Goal: Task Accomplishment & Management: Manage account settings

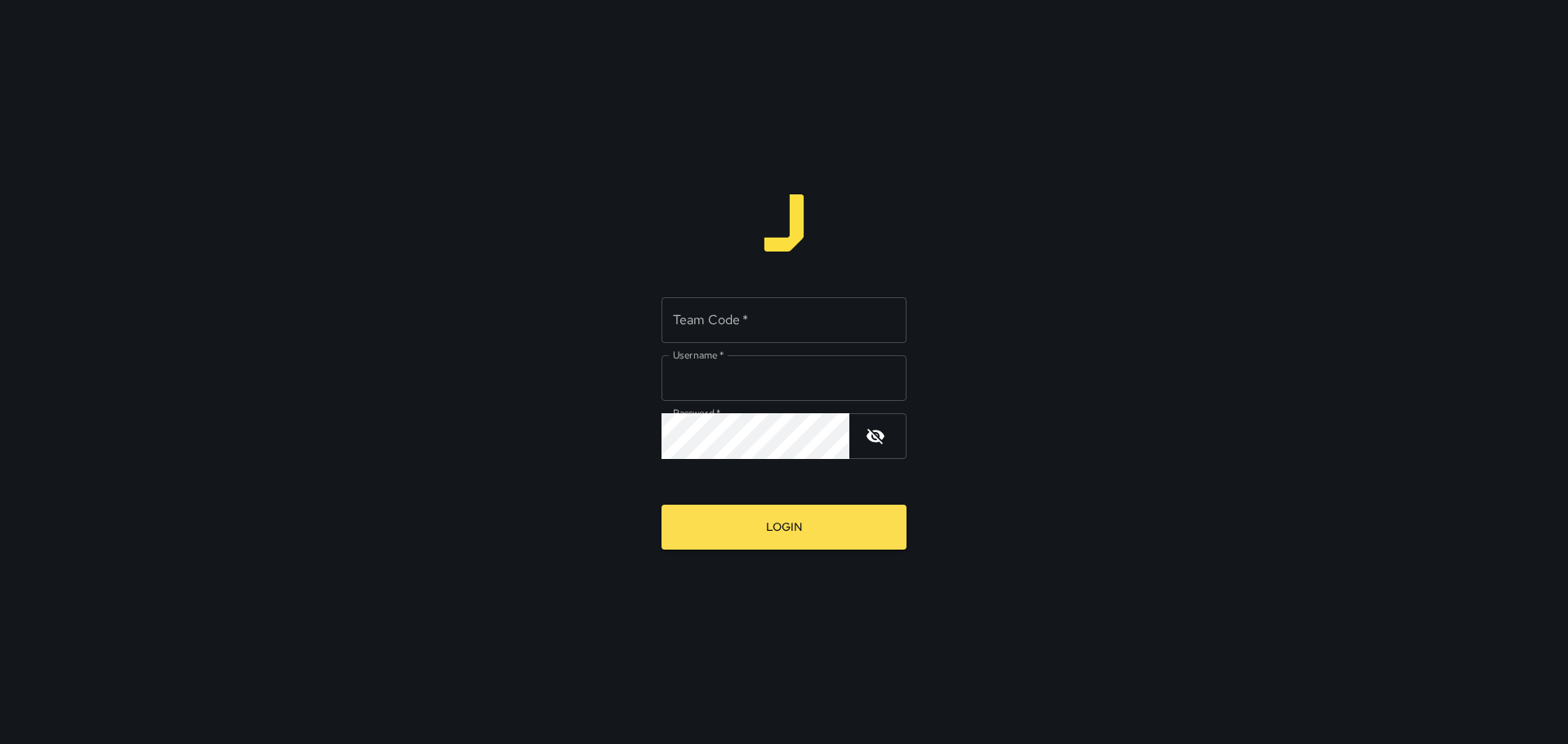
type input "*********"
click at [867, 307] on input "Team Code   *" at bounding box center [784, 320] width 245 height 46
type input "****"
click at [797, 541] on button "Login" at bounding box center [784, 526] width 245 height 45
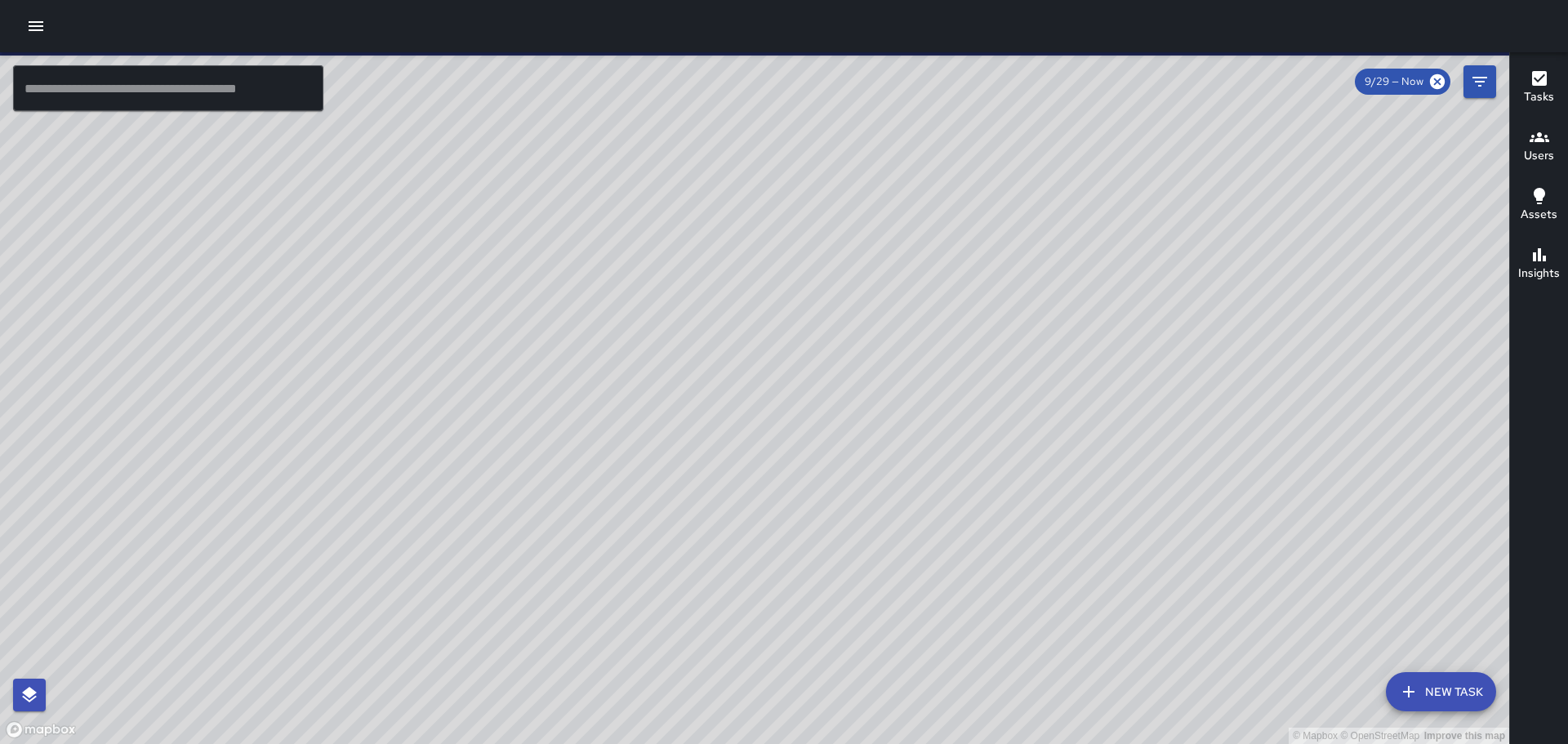
click at [48, 30] on button "button" at bounding box center [35, 26] width 33 height 33
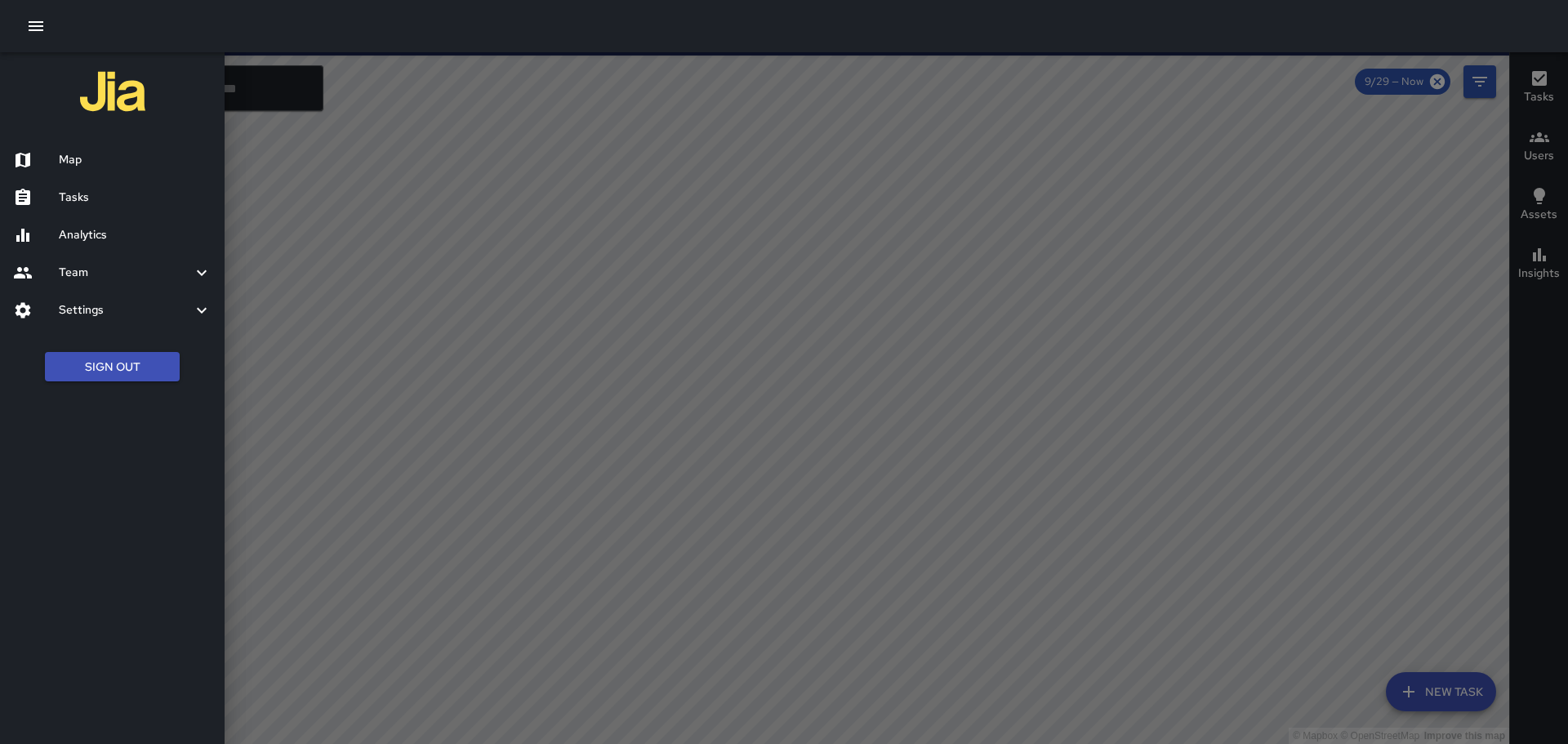
click at [105, 204] on h6 "Tasks" at bounding box center [135, 197] width 153 height 18
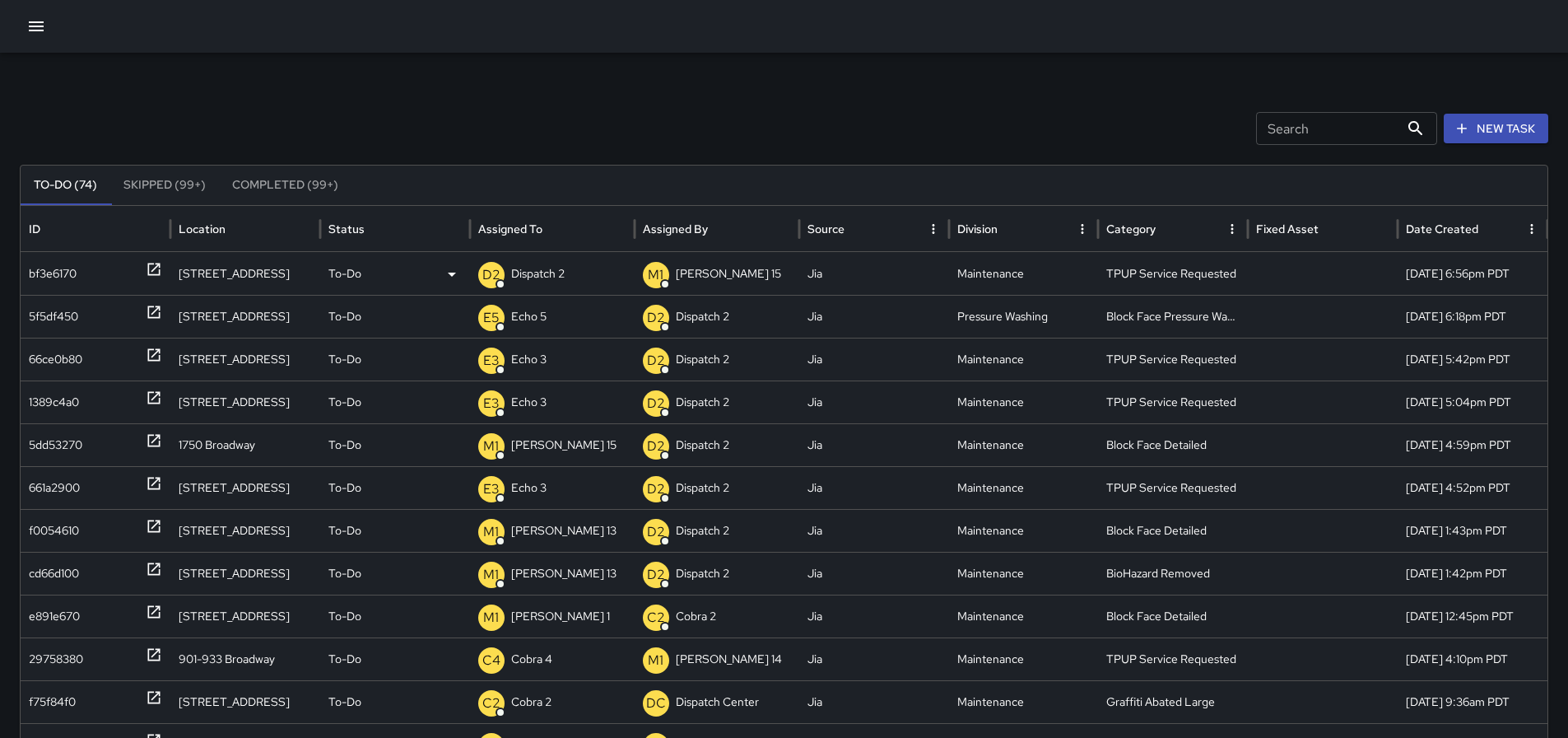
click at [530, 268] on p "Dispatch 2" at bounding box center [538, 273] width 54 height 42
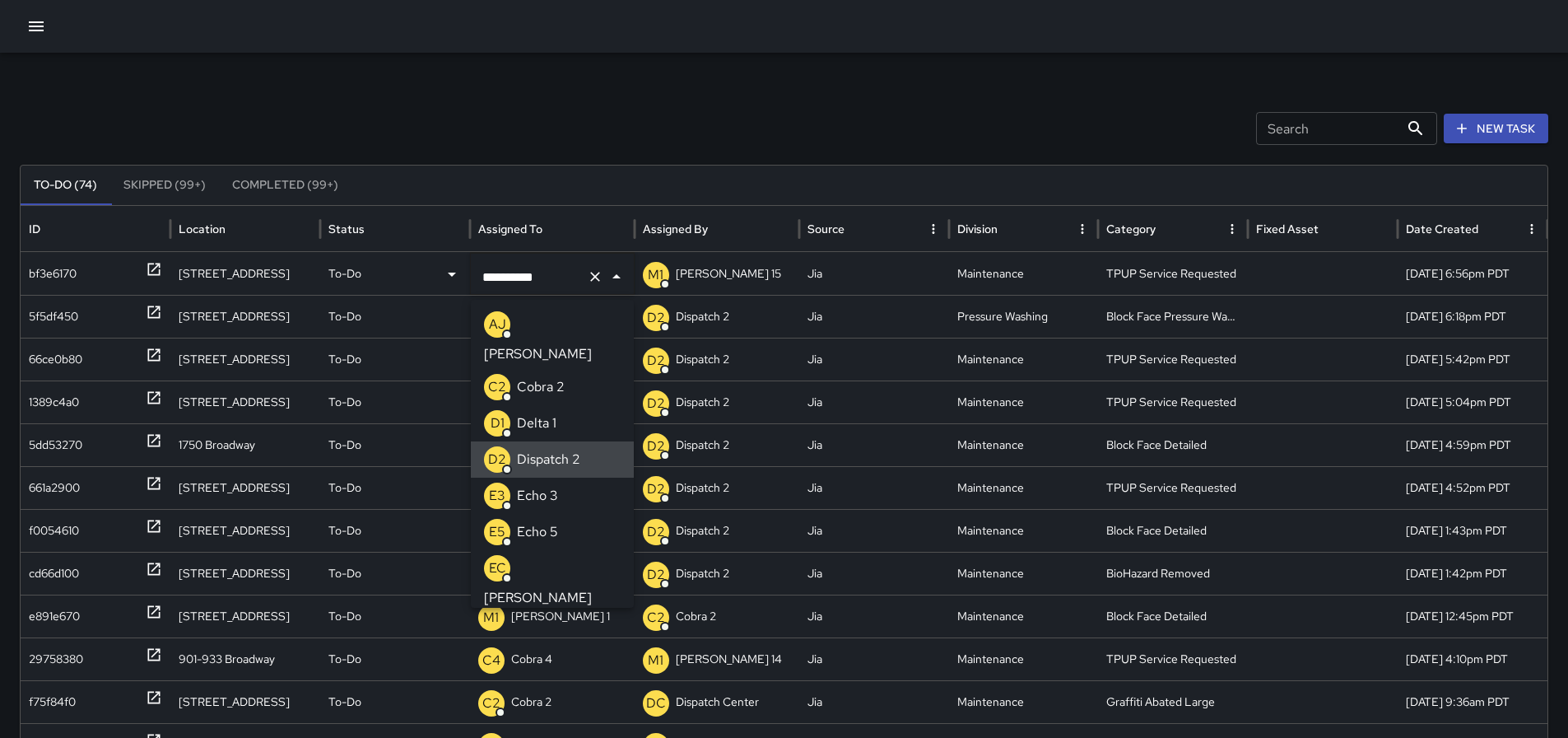
click at [601, 277] on icon "Clear" at bounding box center [595, 276] width 16 height 16
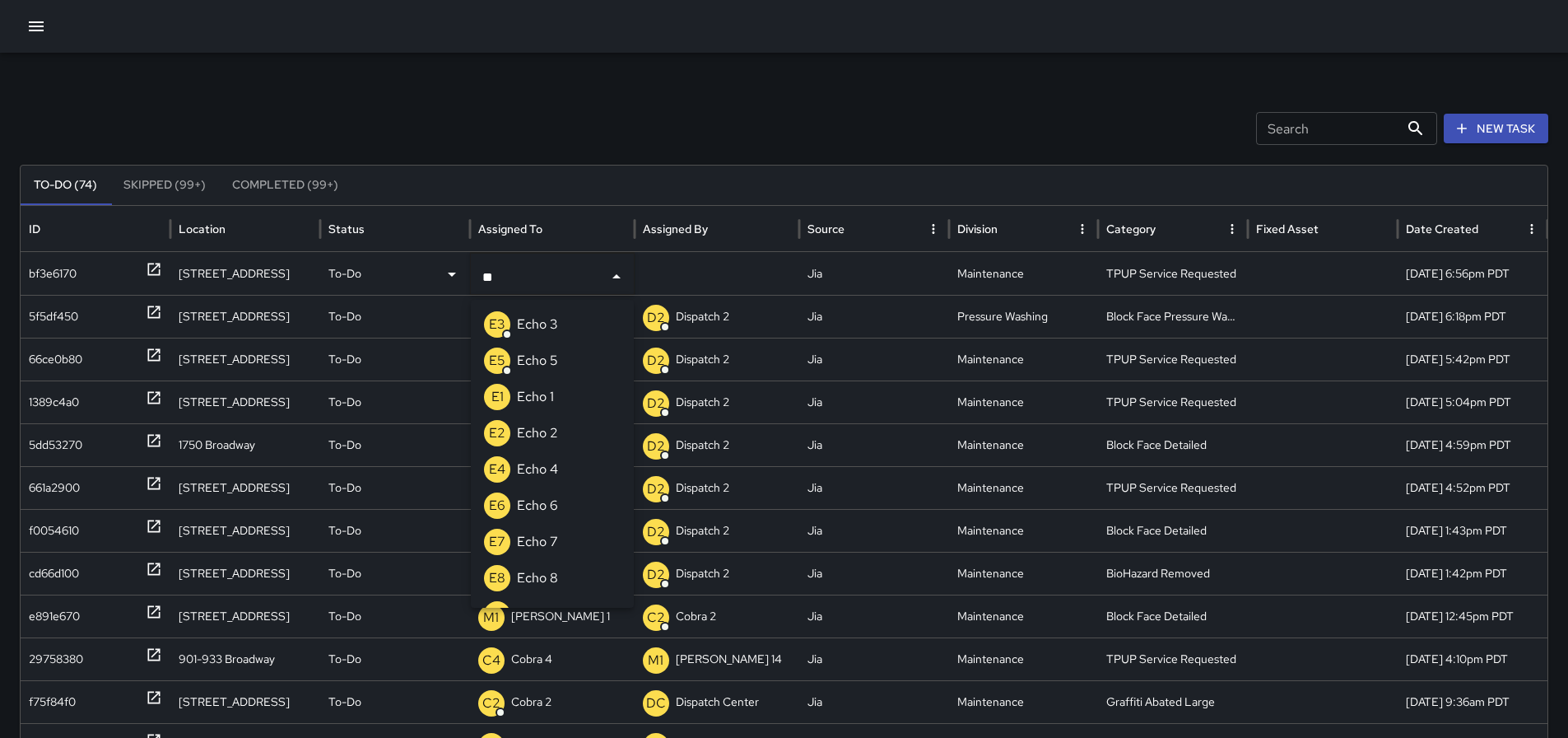
type input "***"
click at [528, 315] on p "Echo 3" at bounding box center [538, 324] width 41 height 20
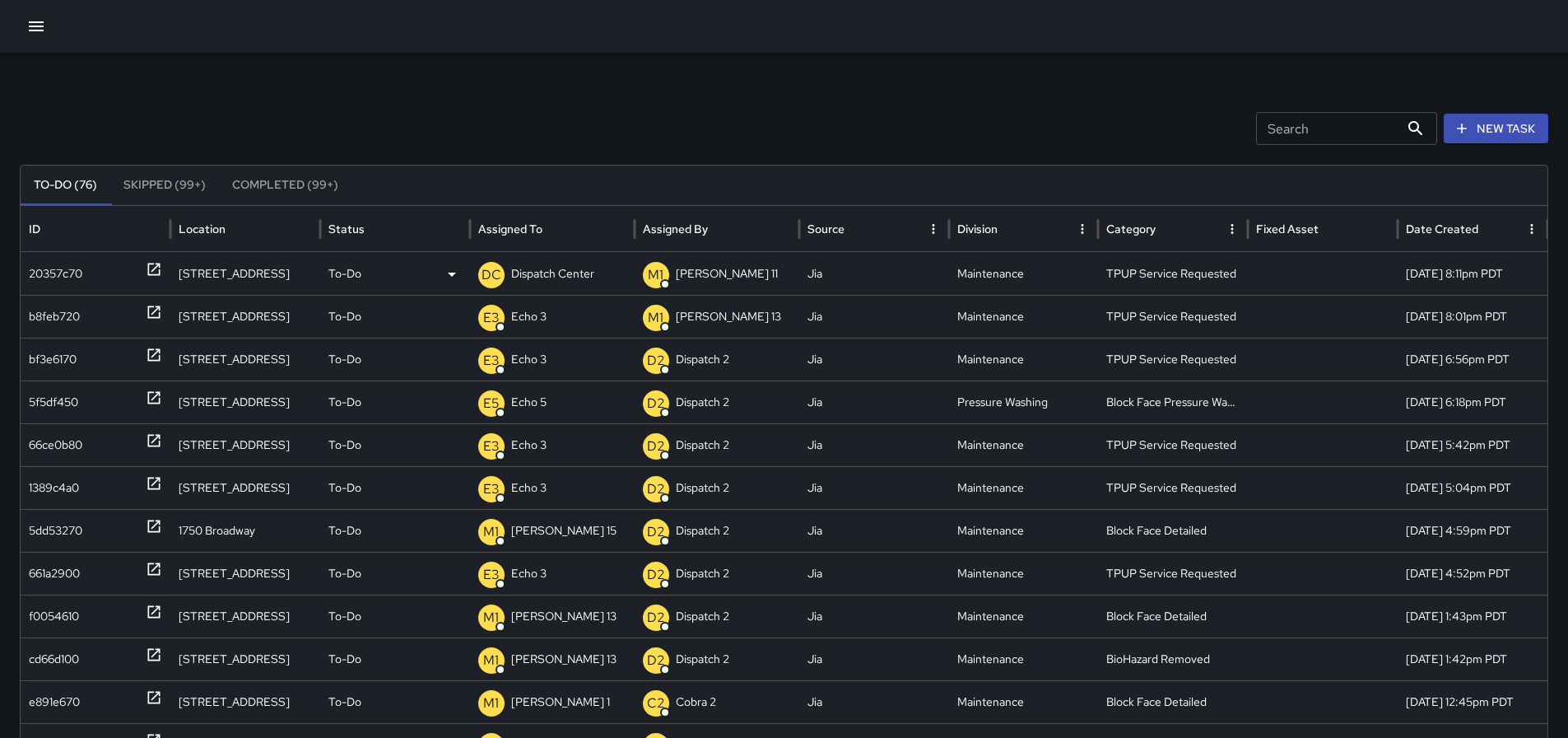
click at [519, 267] on p "Dispatch Center" at bounding box center [553, 273] width 83 height 42
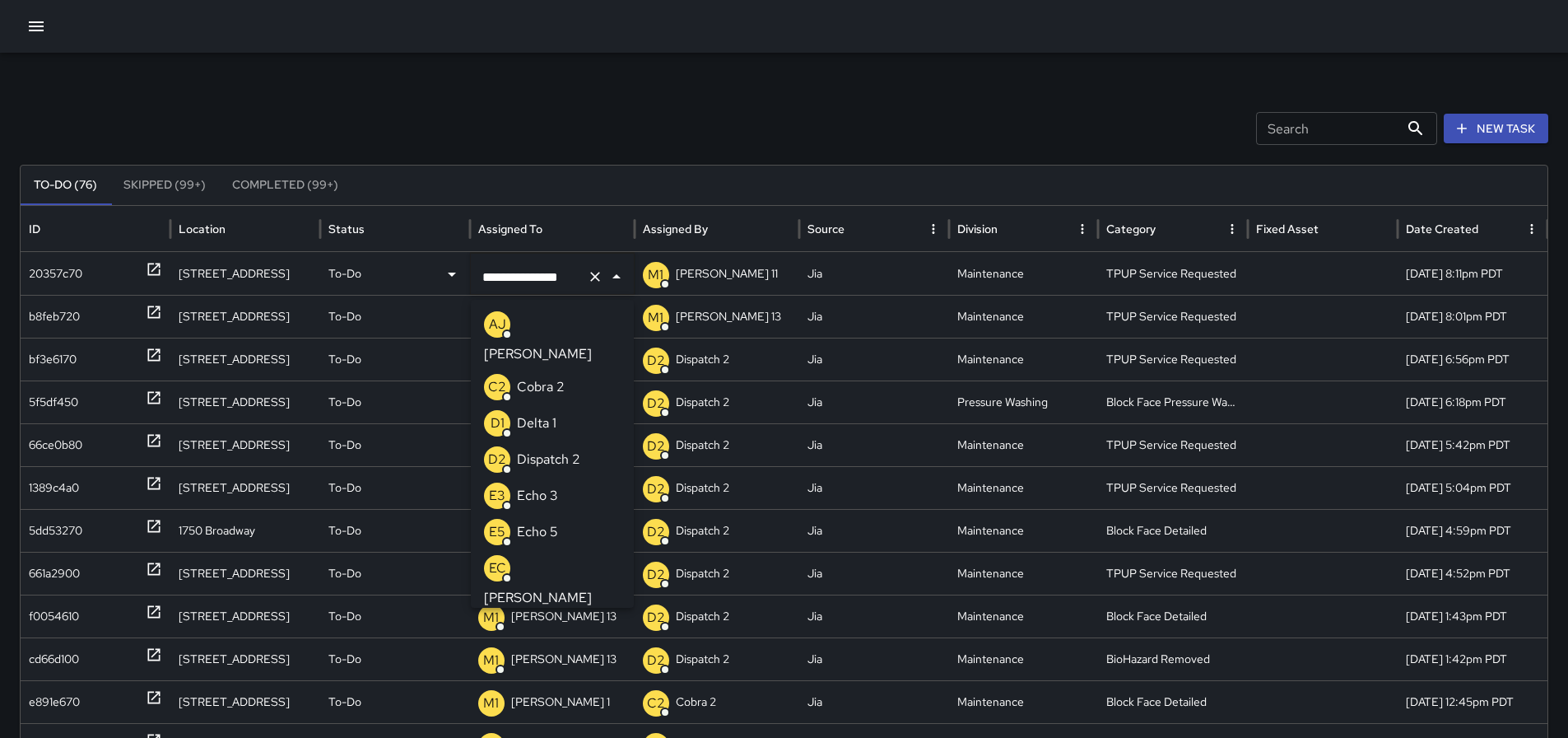
scroll to position [1051, 0]
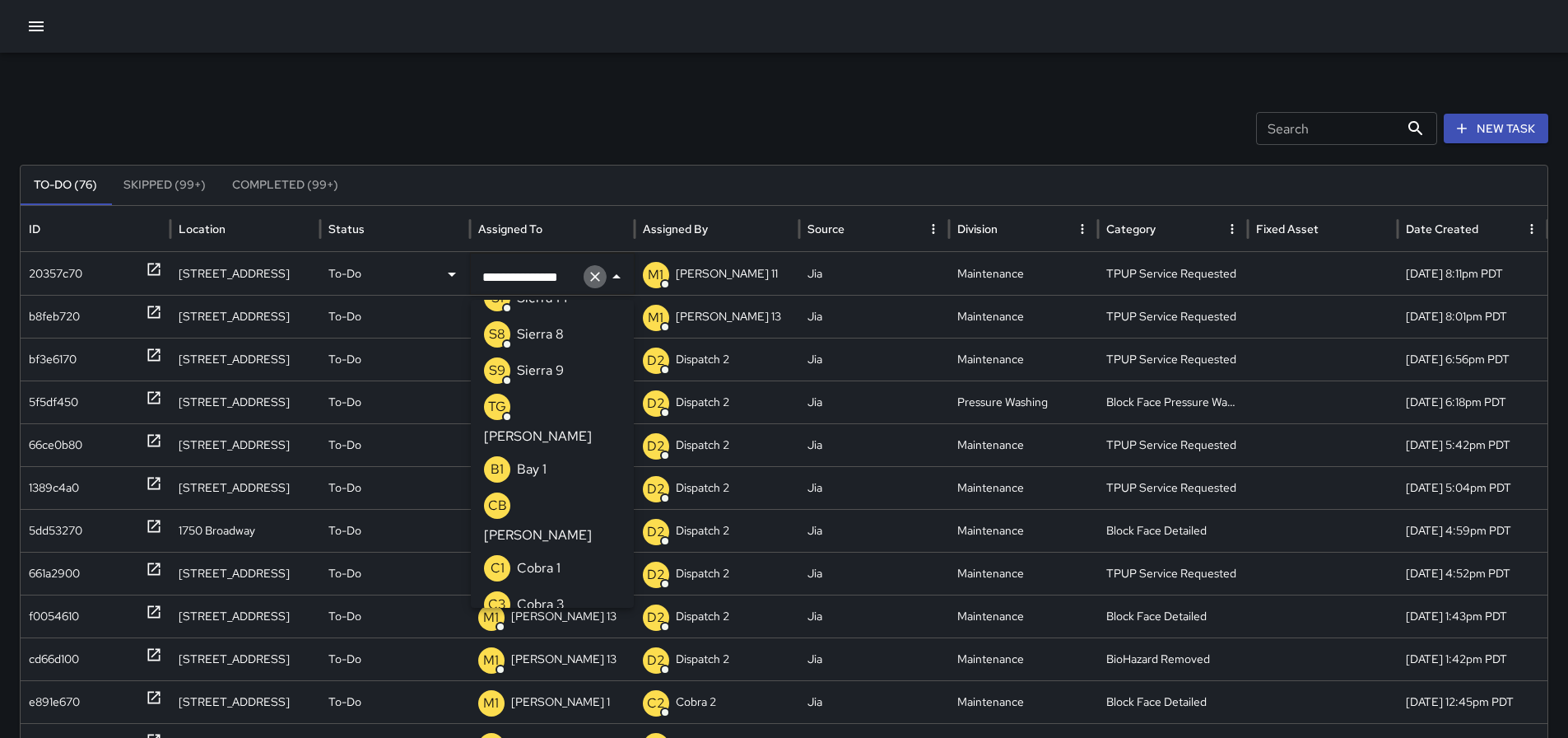
click at [596, 273] on icon "Clear" at bounding box center [595, 276] width 16 height 16
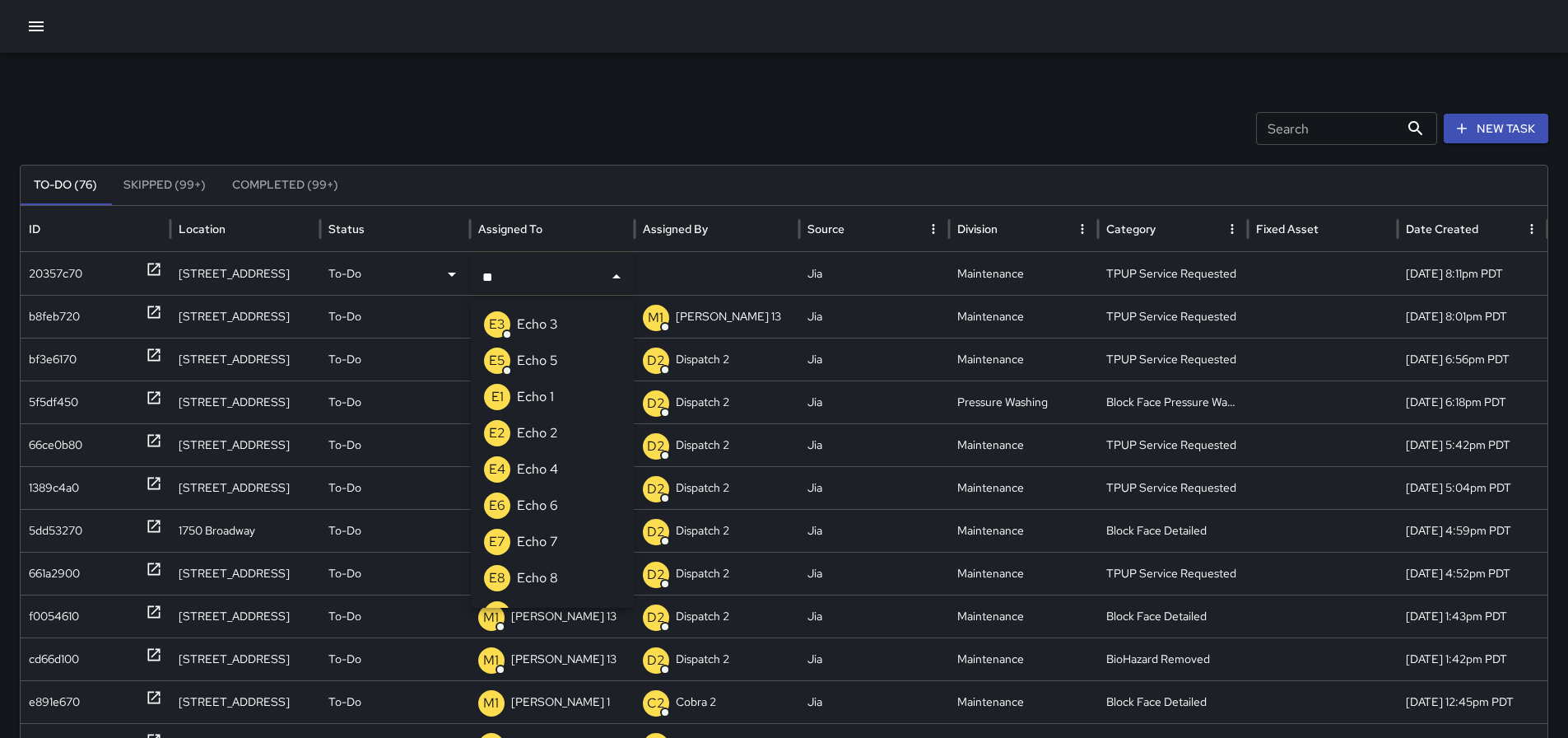
type input "***"
click at [538, 327] on p "Echo 3" at bounding box center [538, 324] width 41 height 20
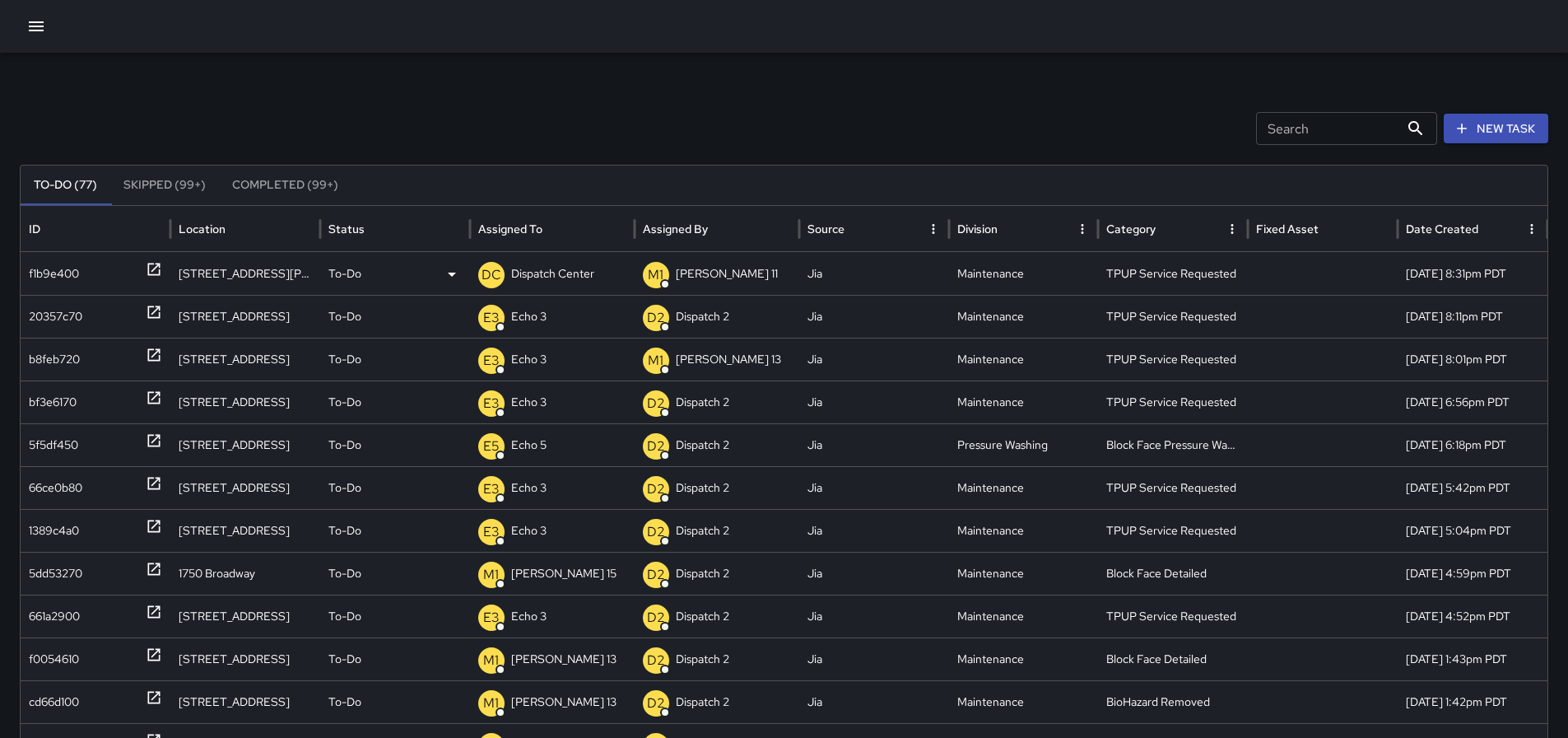
click at [582, 268] on p "Dispatch Center" at bounding box center [553, 273] width 83 height 42
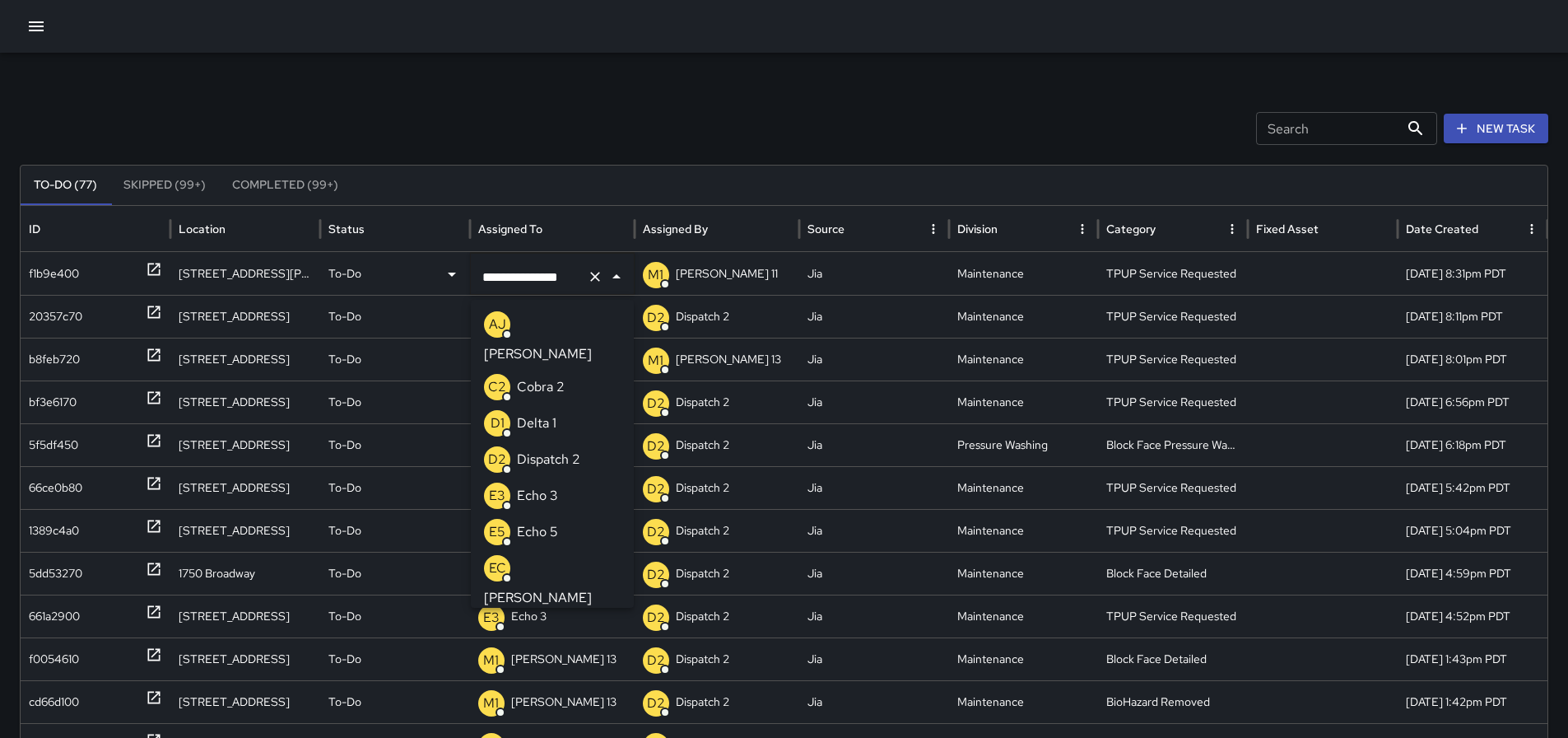
scroll to position [1051, 0]
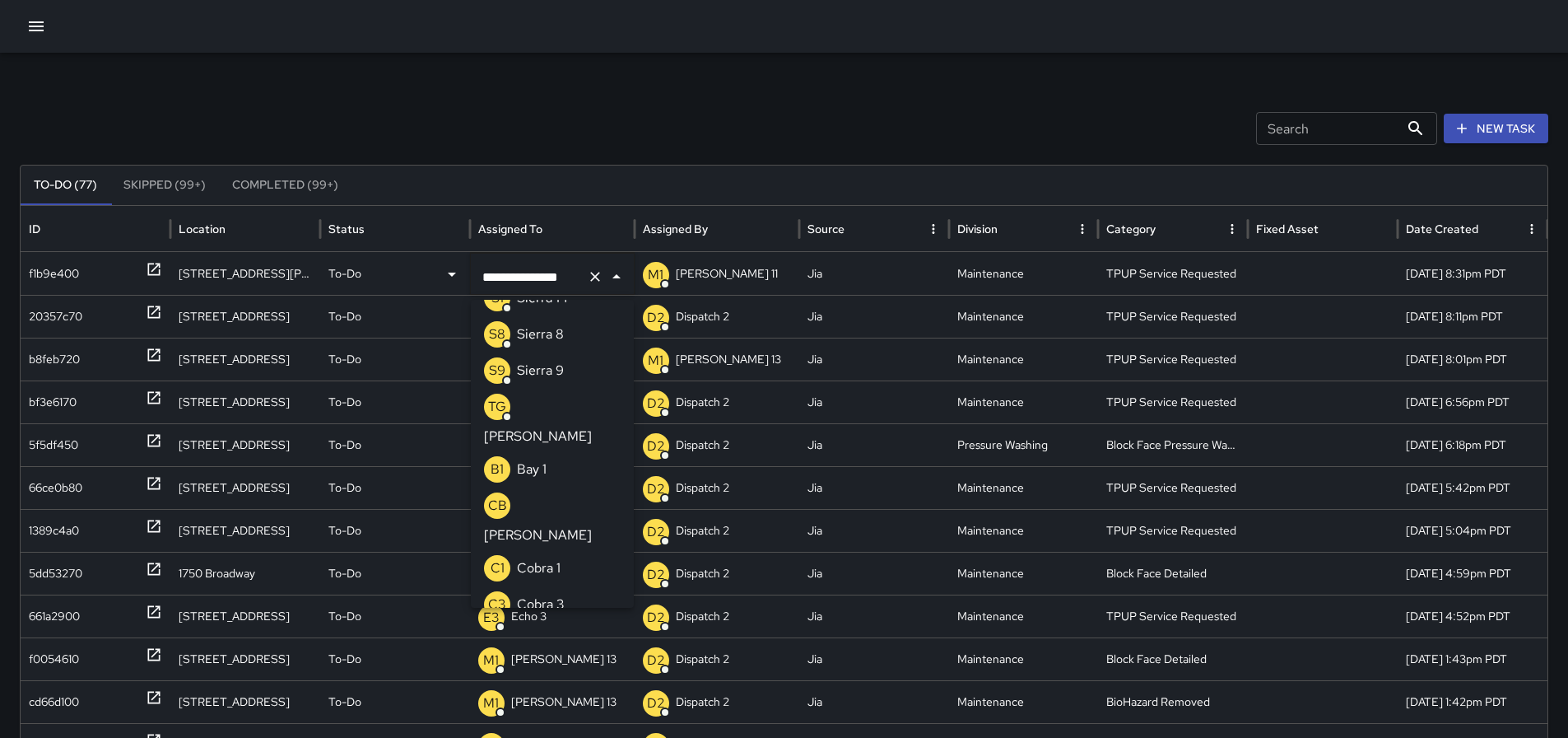
click at [591, 269] on icon "Clear" at bounding box center [595, 276] width 16 height 16
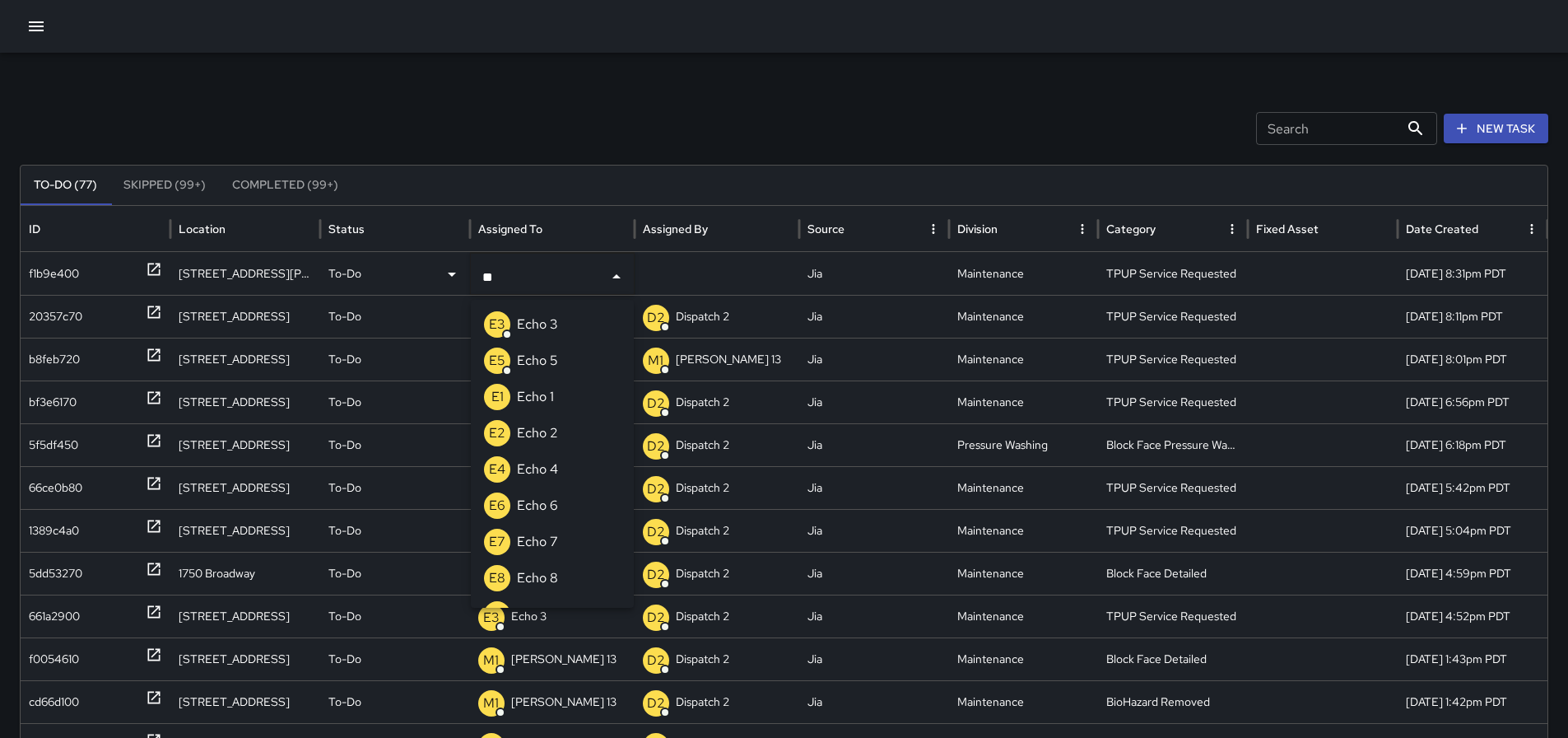
type input "***"
click at [542, 336] on div "E3 Echo 3" at bounding box center [521, 324] width 74 height 26
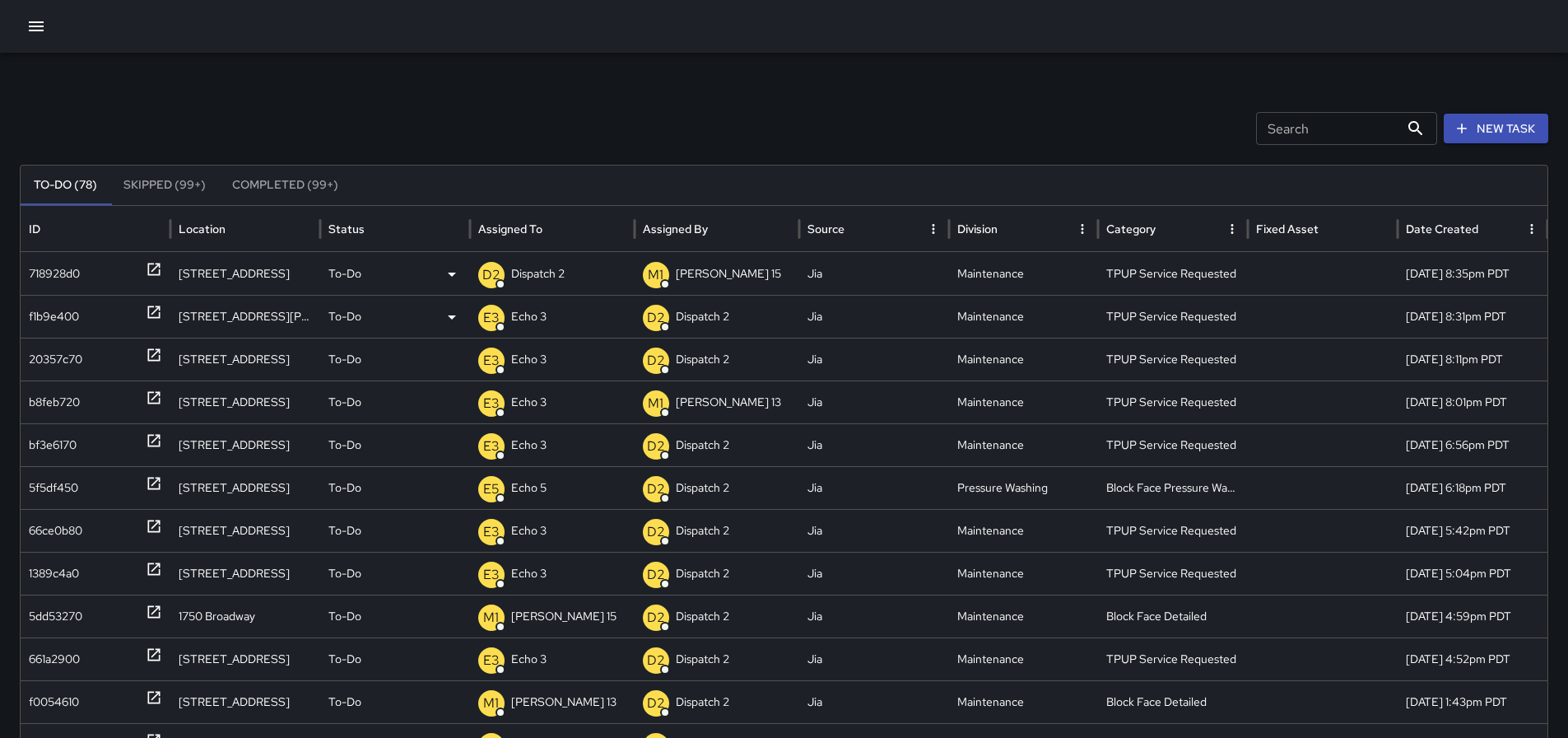
click at [555, 276] on p "Dispatch 2" at bounding box center [538, 273] width 54 height 42
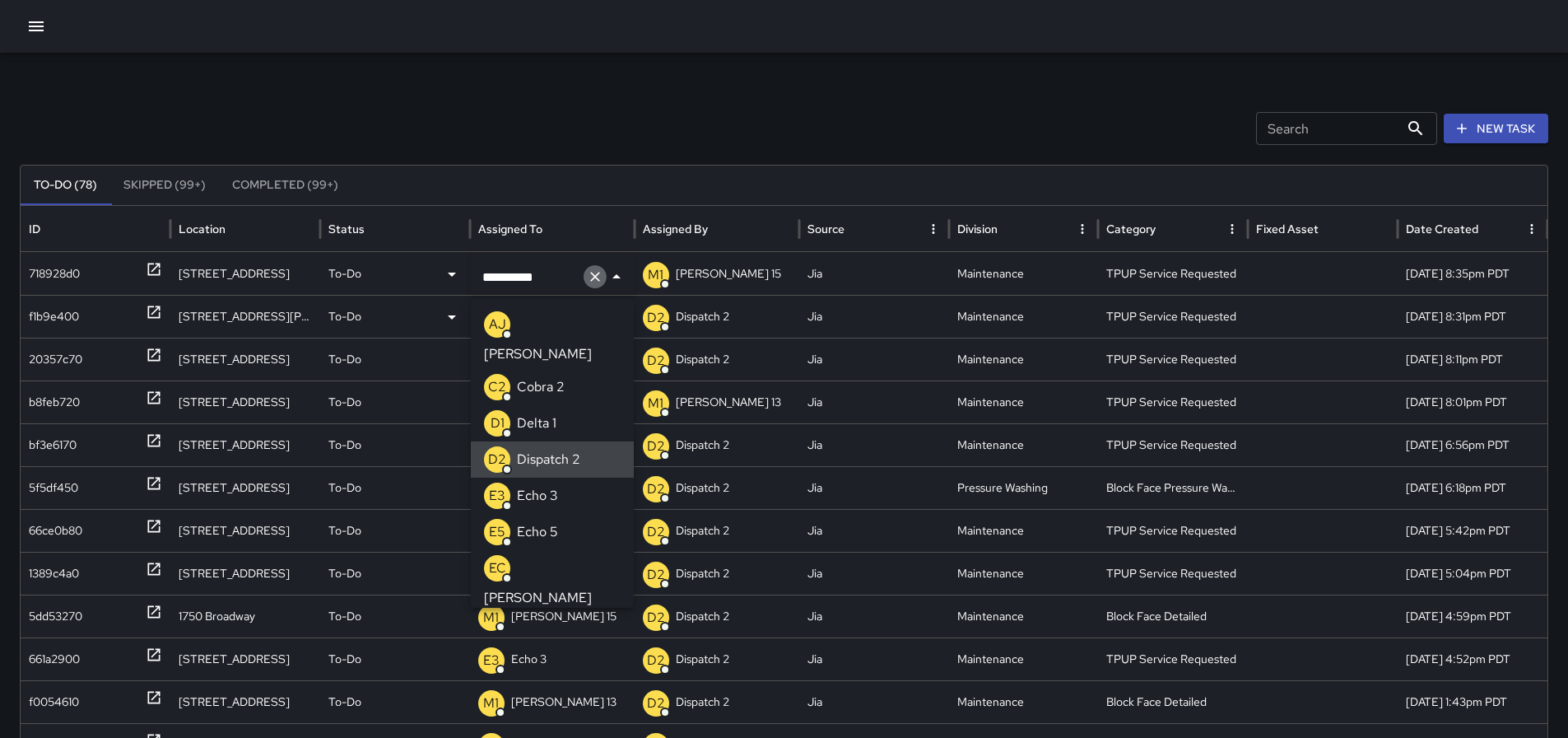
click at [587, 278] on icon "Clear" at bounding box center [595, 276] width 16 height 16
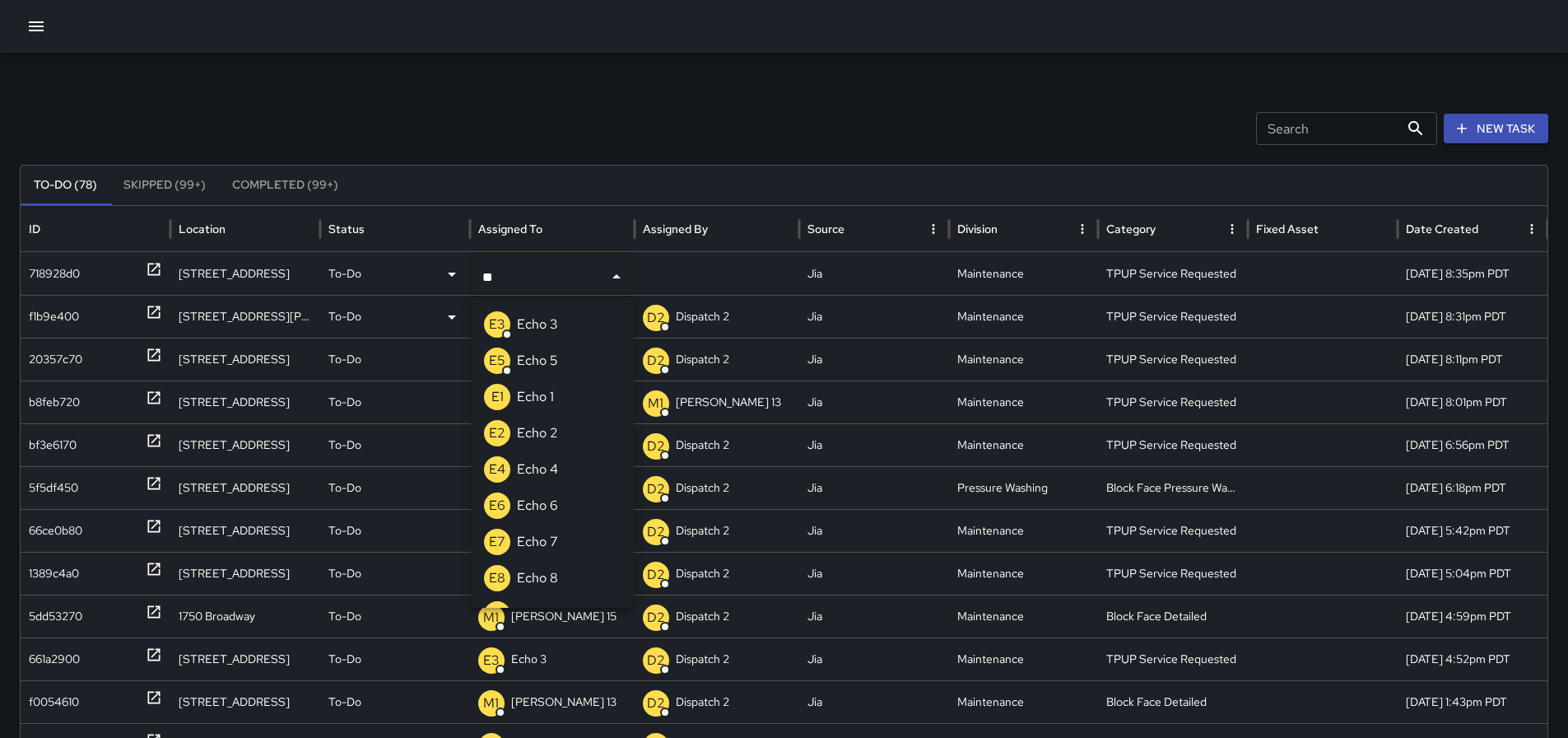
type input "***"
click at [571, 321] on li "E3 Echo 3" at bounding box center [552, 324] width 163 height 37
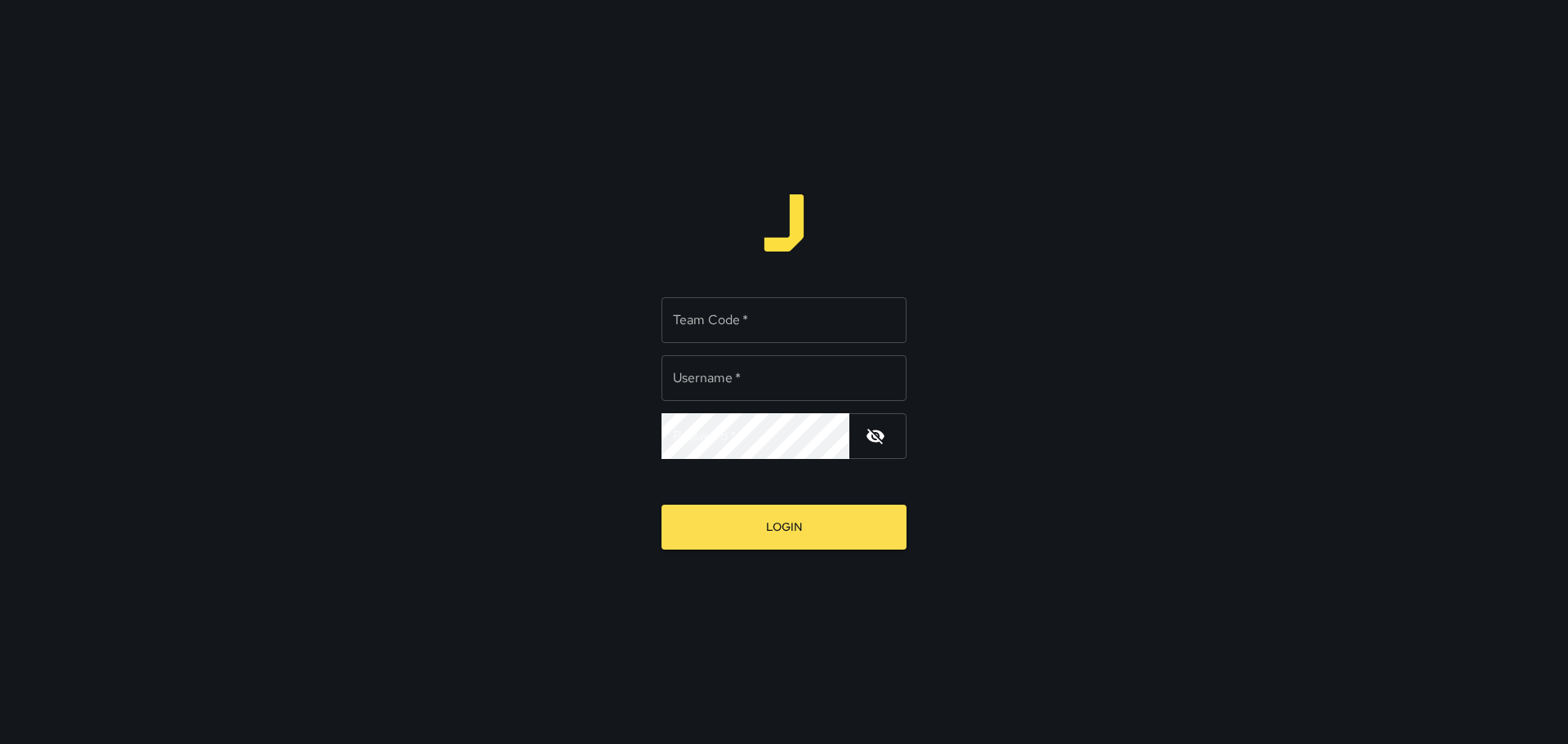
type input "*********"
drag, startPoint x: 18, startPoint y: 111, endPoint x: 791, endPoint y: 307, distance: 797.5
click at [792, 308] on input "Team Code   *" at bounding box center [784, 320] width 245 height 46
type input "****"
click at [814, 537] on button "Login" at bounding box center [784, 526] width 245 height 45
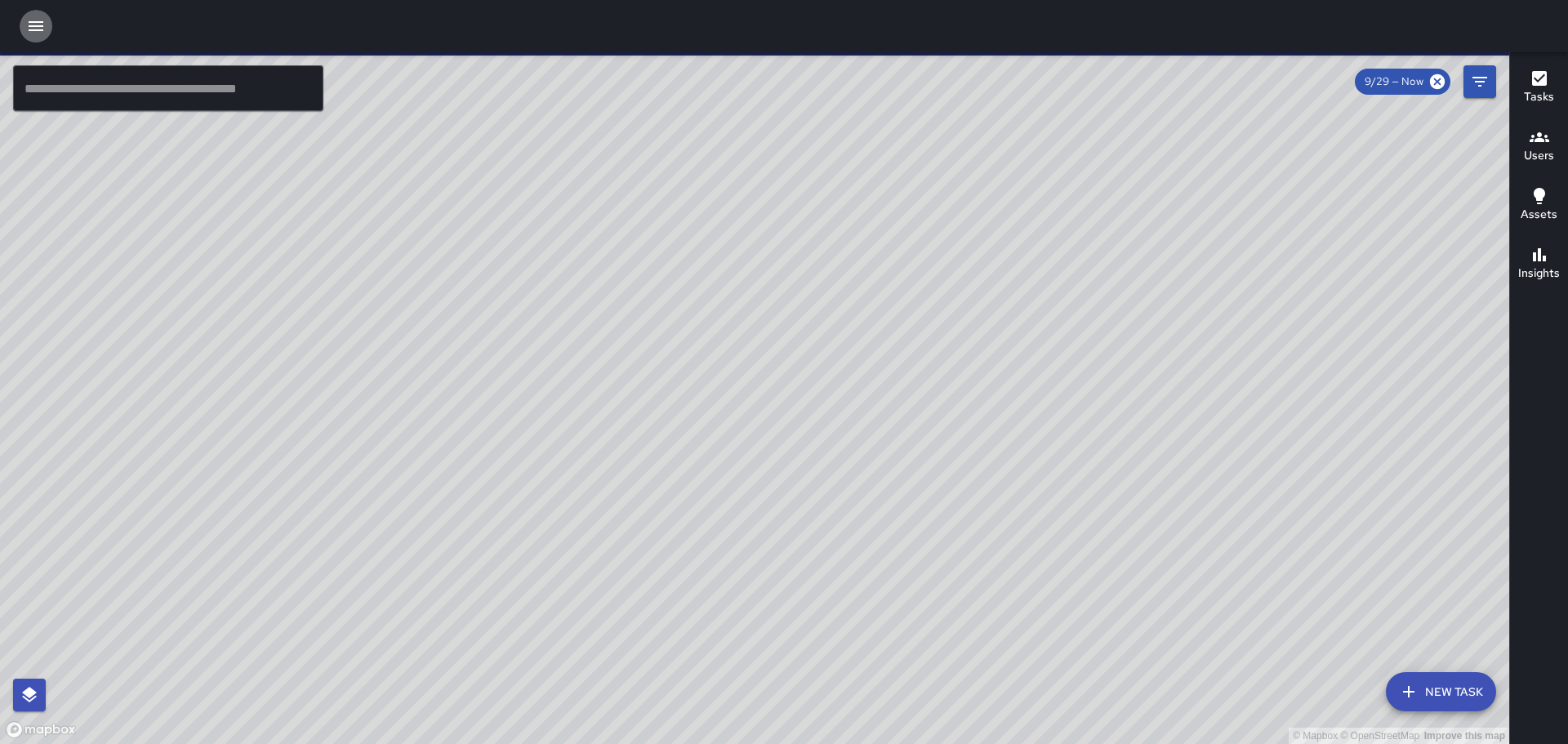
click at [35, 26] on icon "button" at bounding box center [35, 26] width 14 height 10
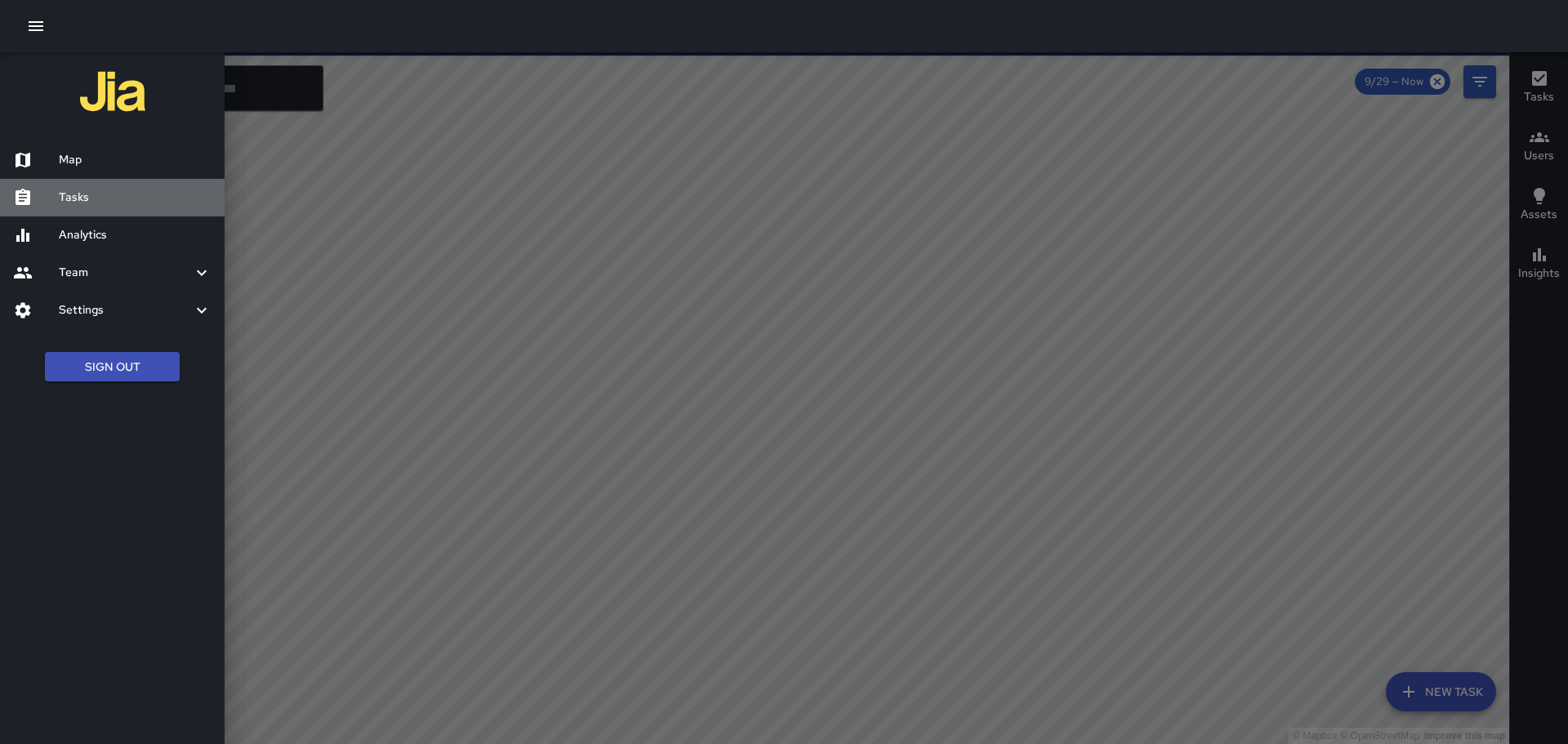
click at [81, 200] on h6 "Tasks" at bounding box center [135, 197] width 153 height 18
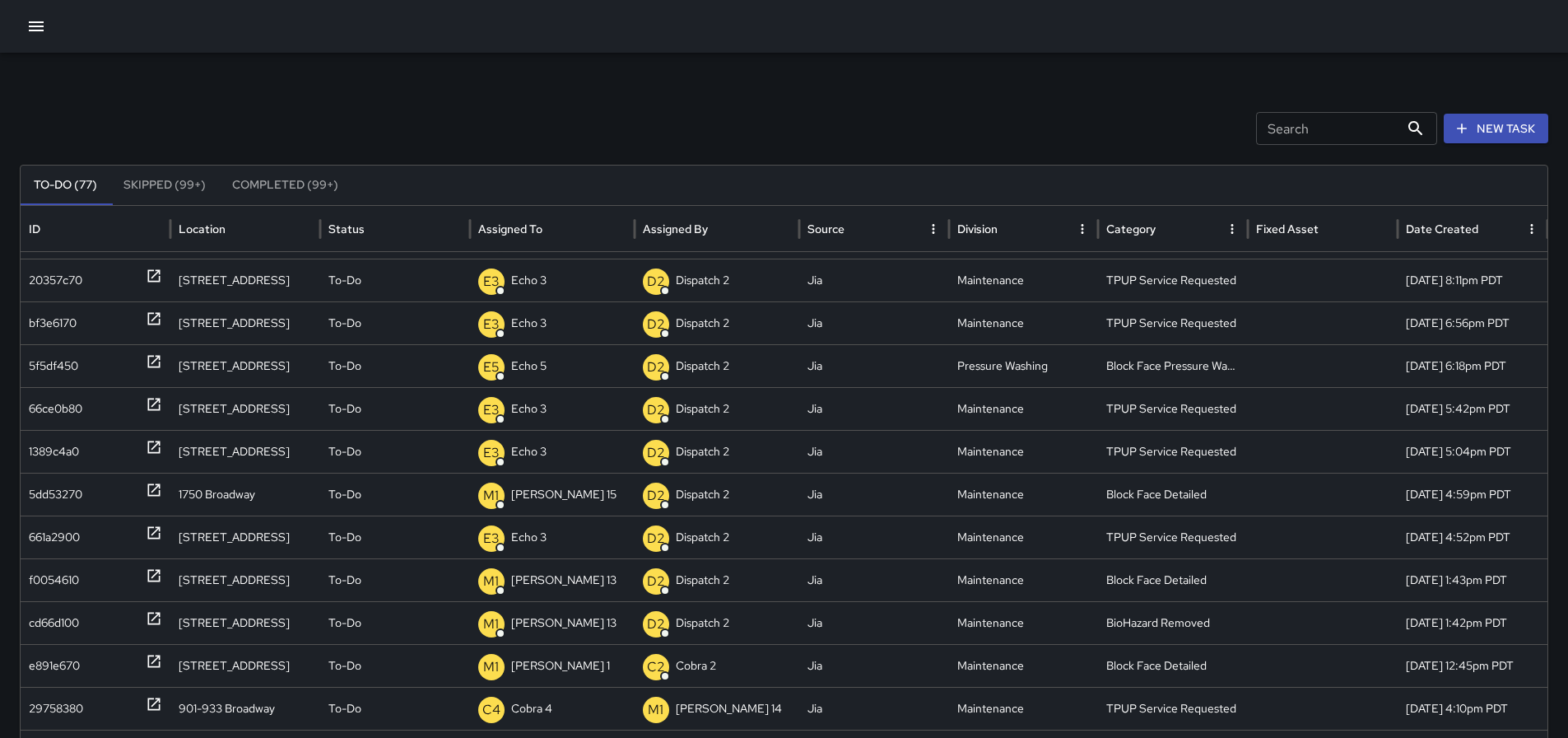
scroll to position [74, 0]
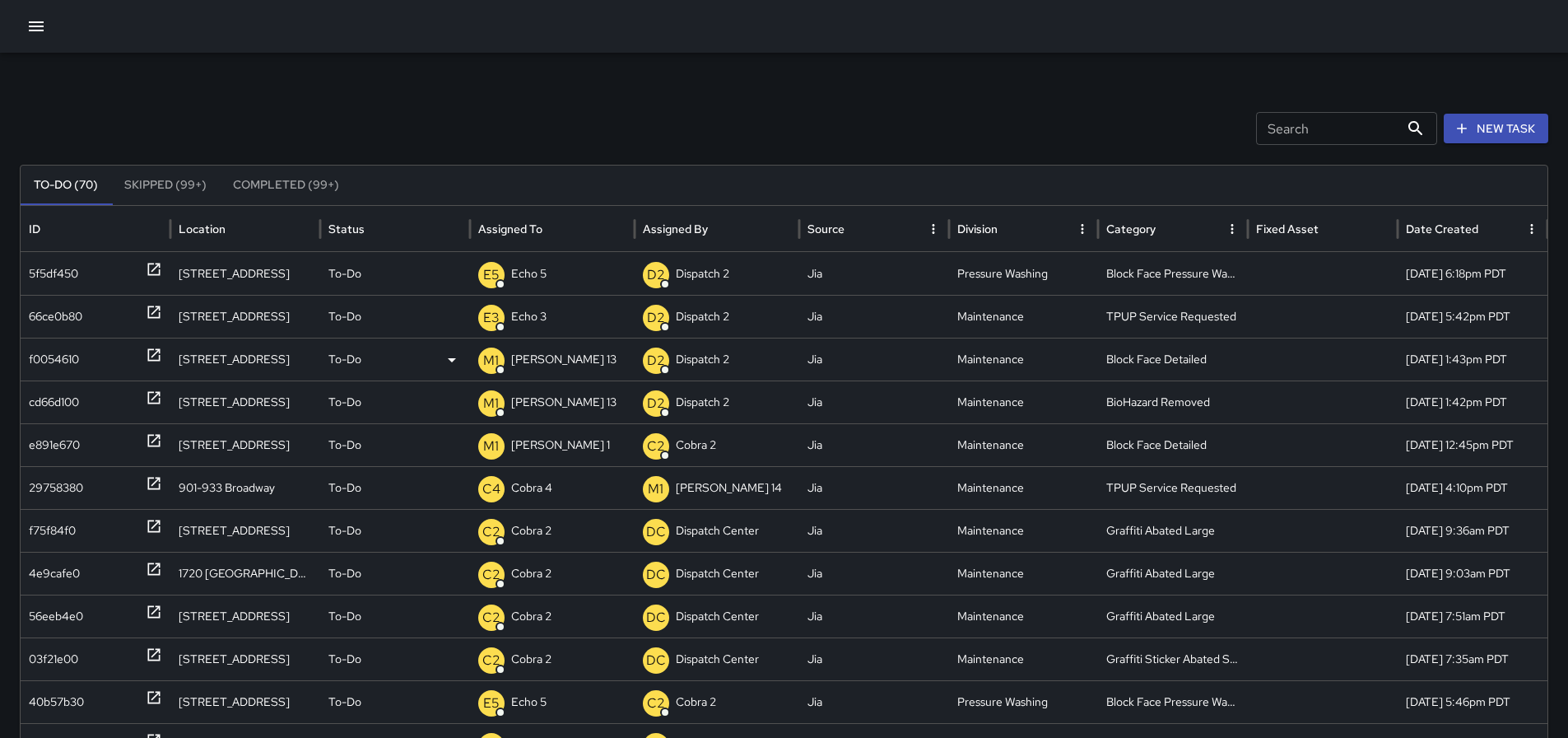
click at [150, 349] on icon at bounding box center [153, 355] width 13 height 13
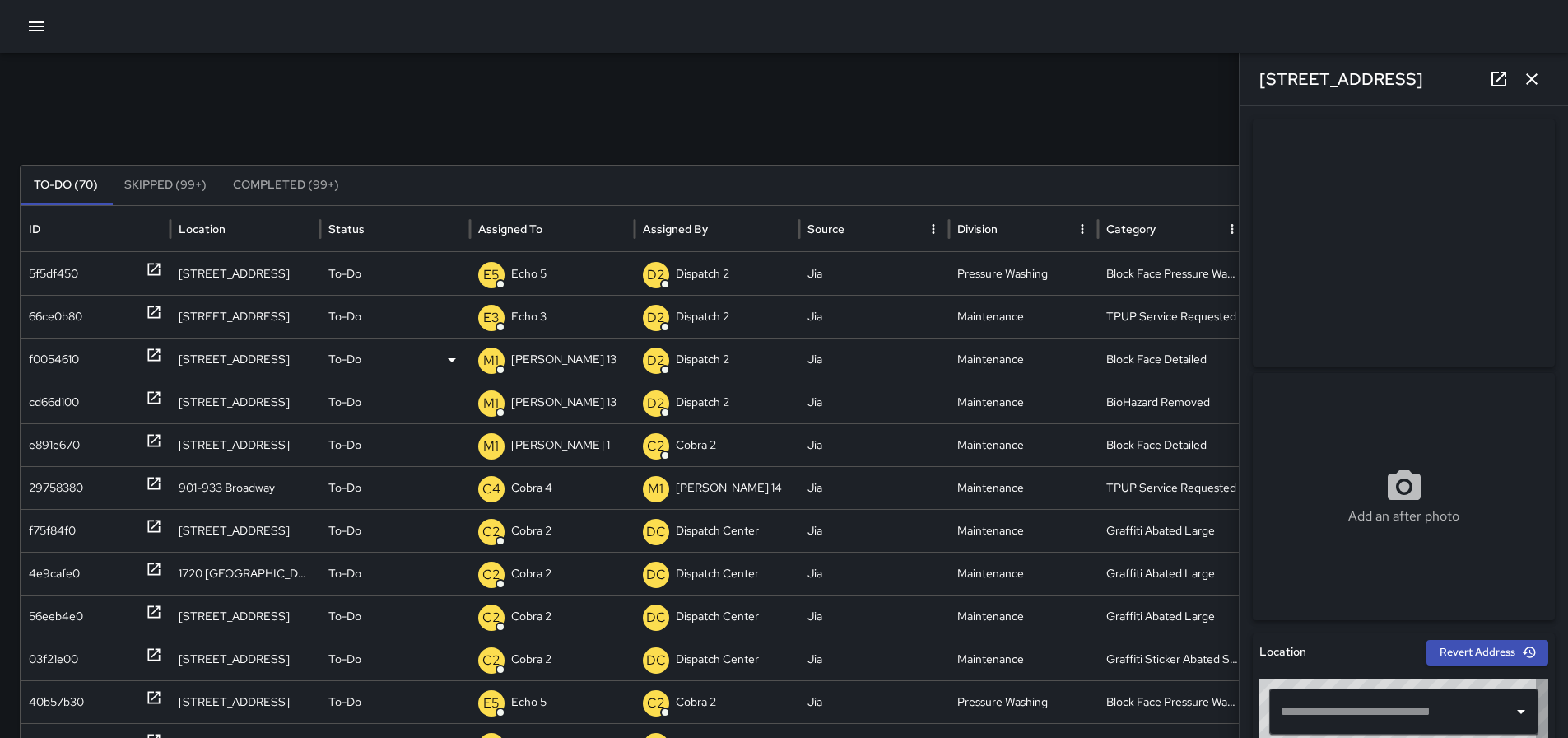
type input "**********"
click at [1526, 83] on icon "button" at bounding box center [1531, 78] width 20 height 20
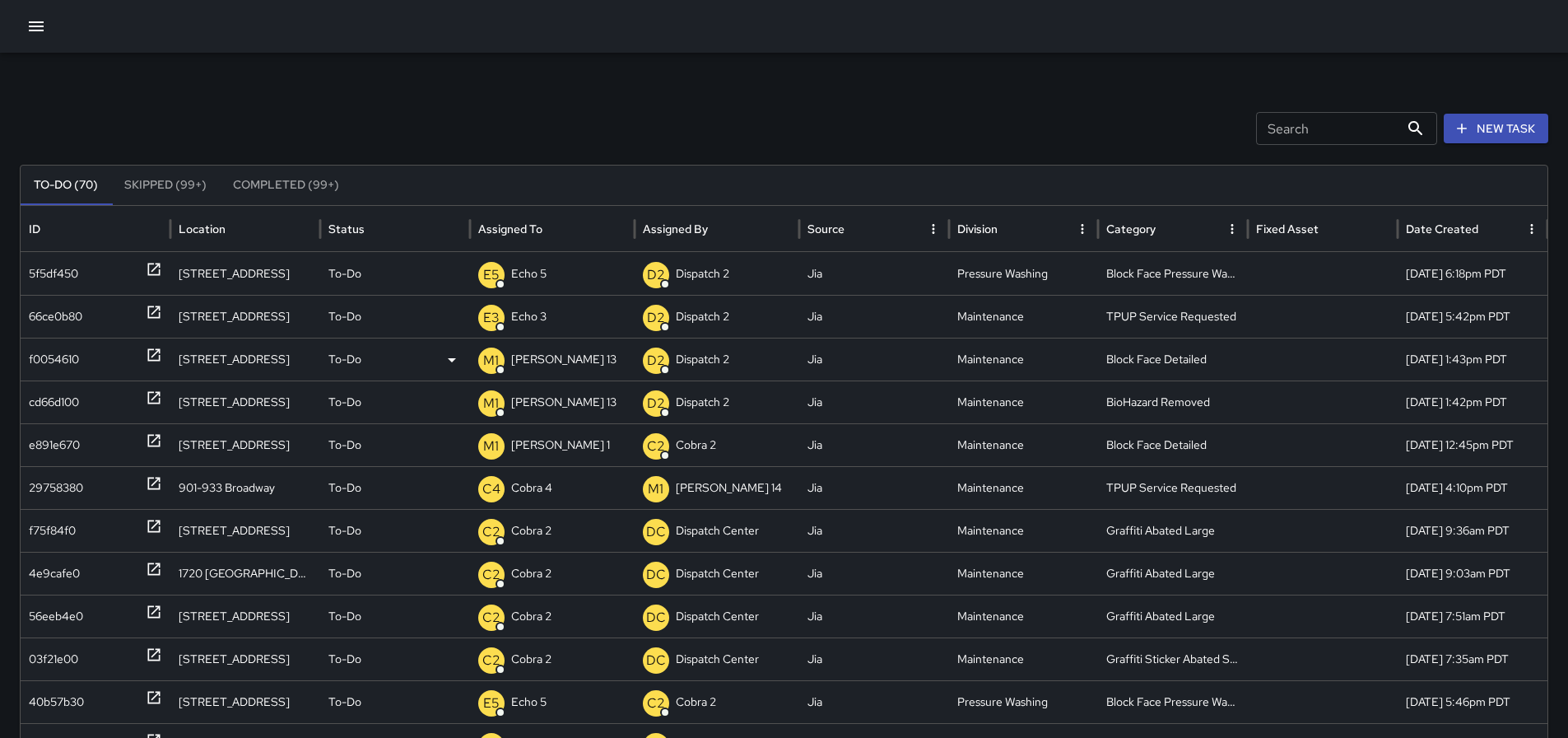
click at [534, 356] on p "[PERSON_NAME] 13" at bounding box center [564, 359] width 105 height 42
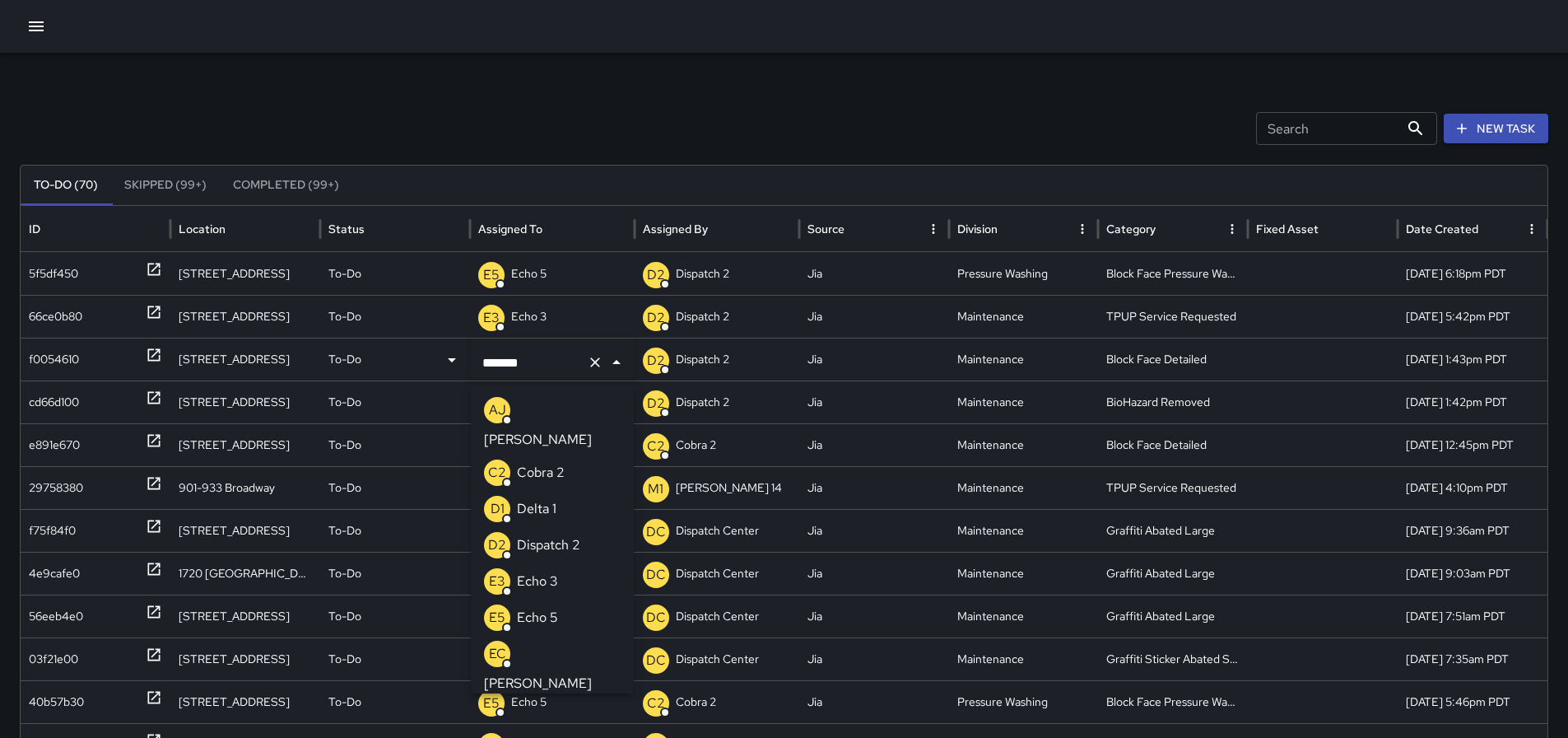
scroll to position [155, 0]
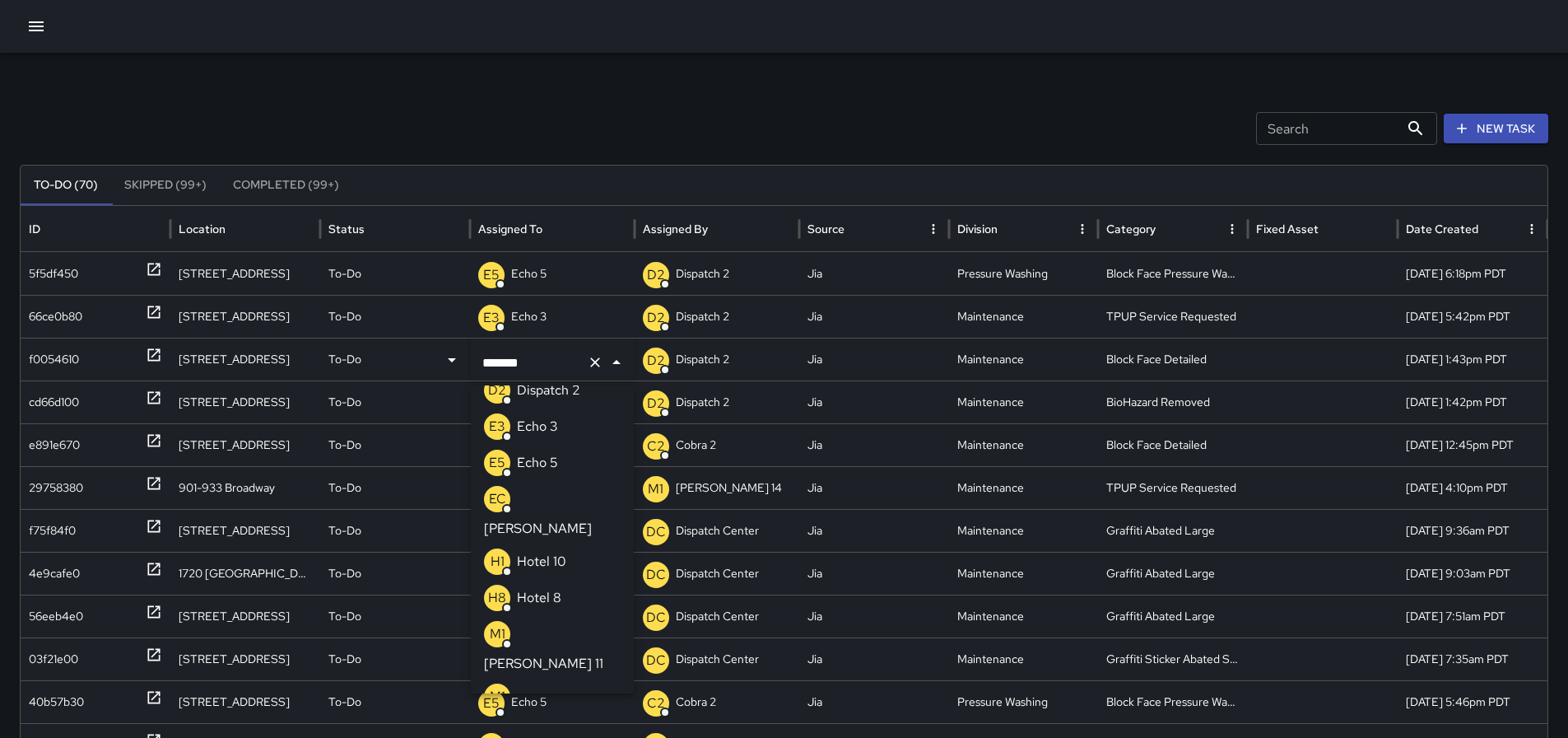
click at [594, 366] on icon "Clear" at bounding box center [595, 362] width 16 height 16
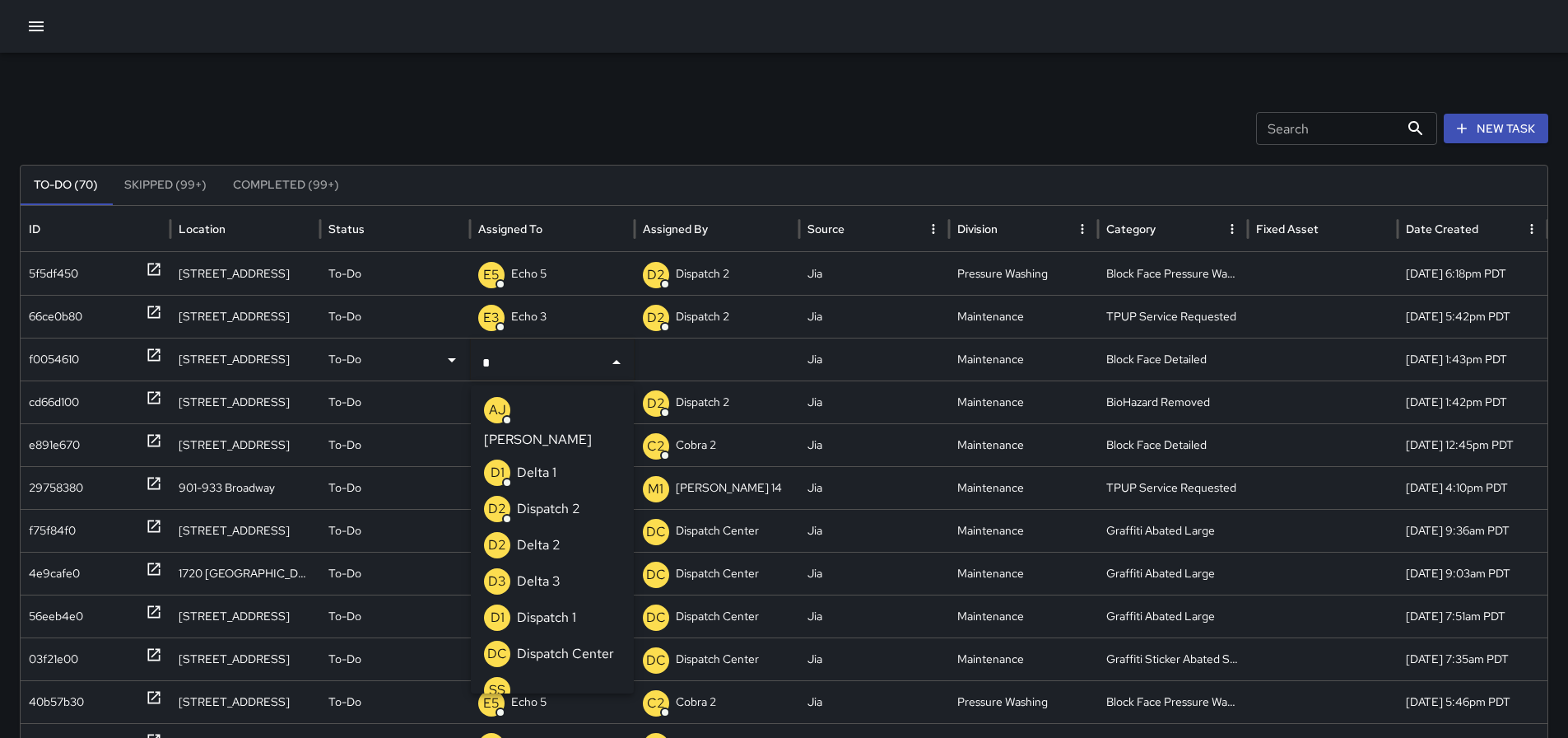
click at [553, 658] on p "Dispatch Center" at bounding box center [566, 654] width 97 height 20
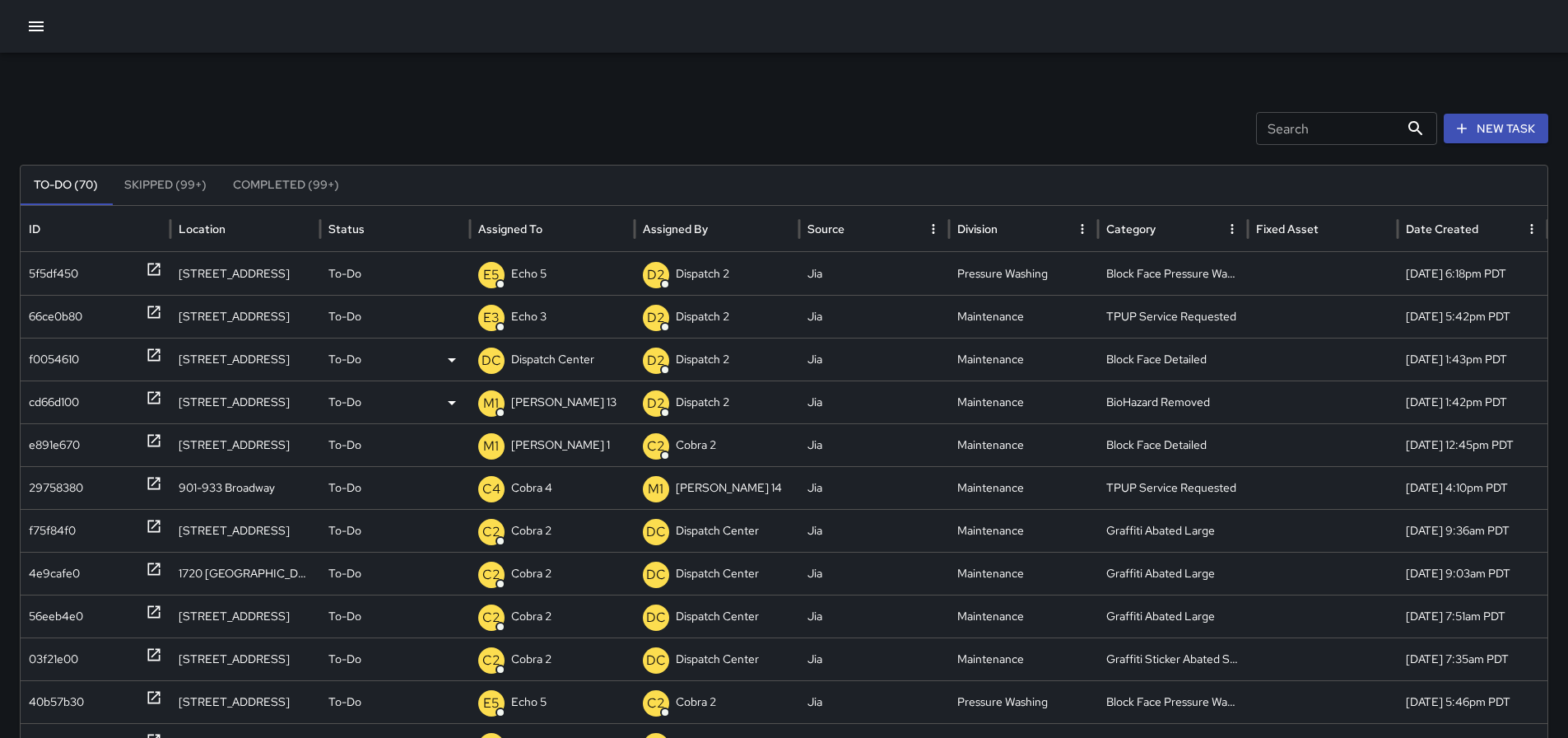
click at [562, 403] on div "M1 Mike 13" at bounding box center [552, 402] width 148 height 42
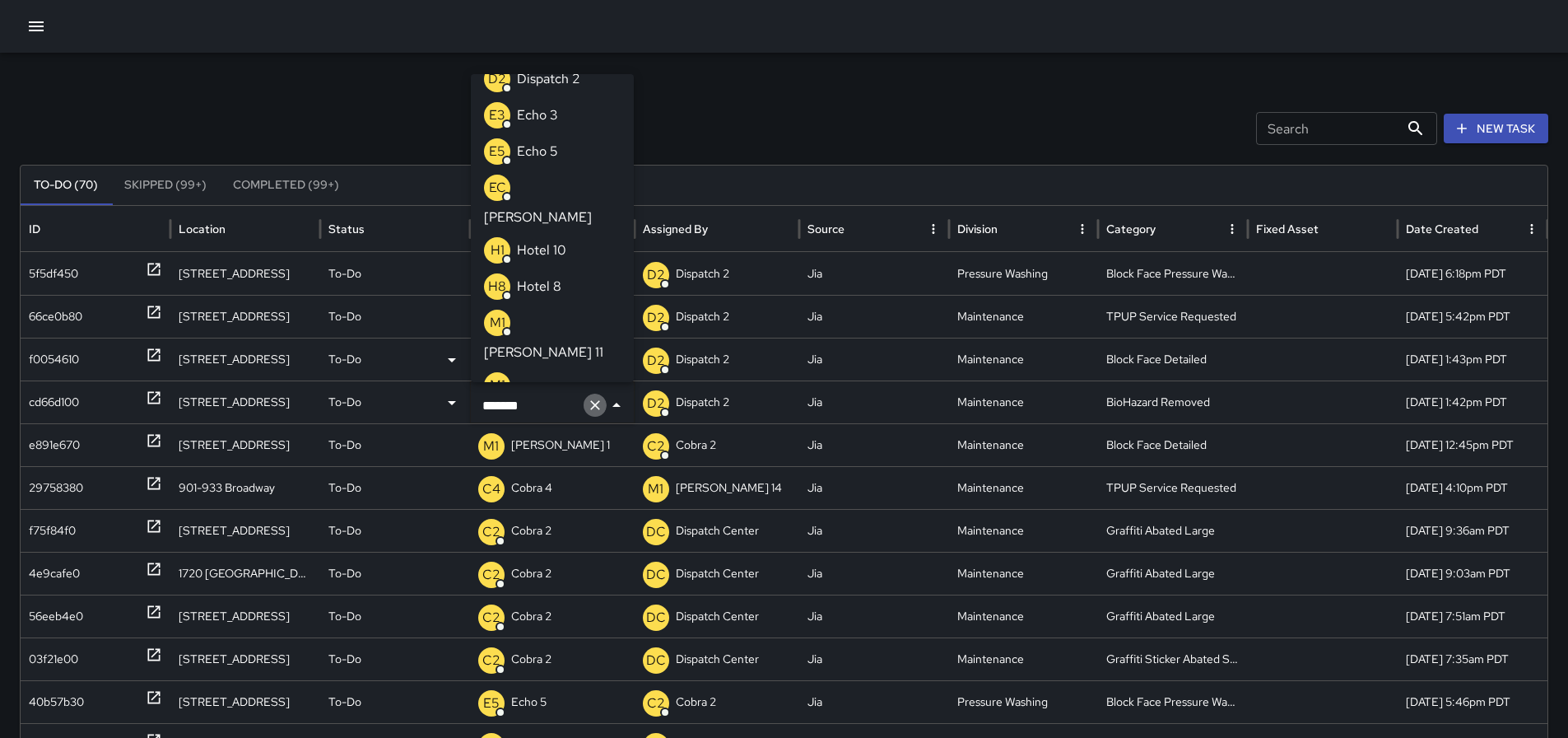
click at [598, 401] on icon "Clear" at bounding box center [596, 405] width 10 height 10
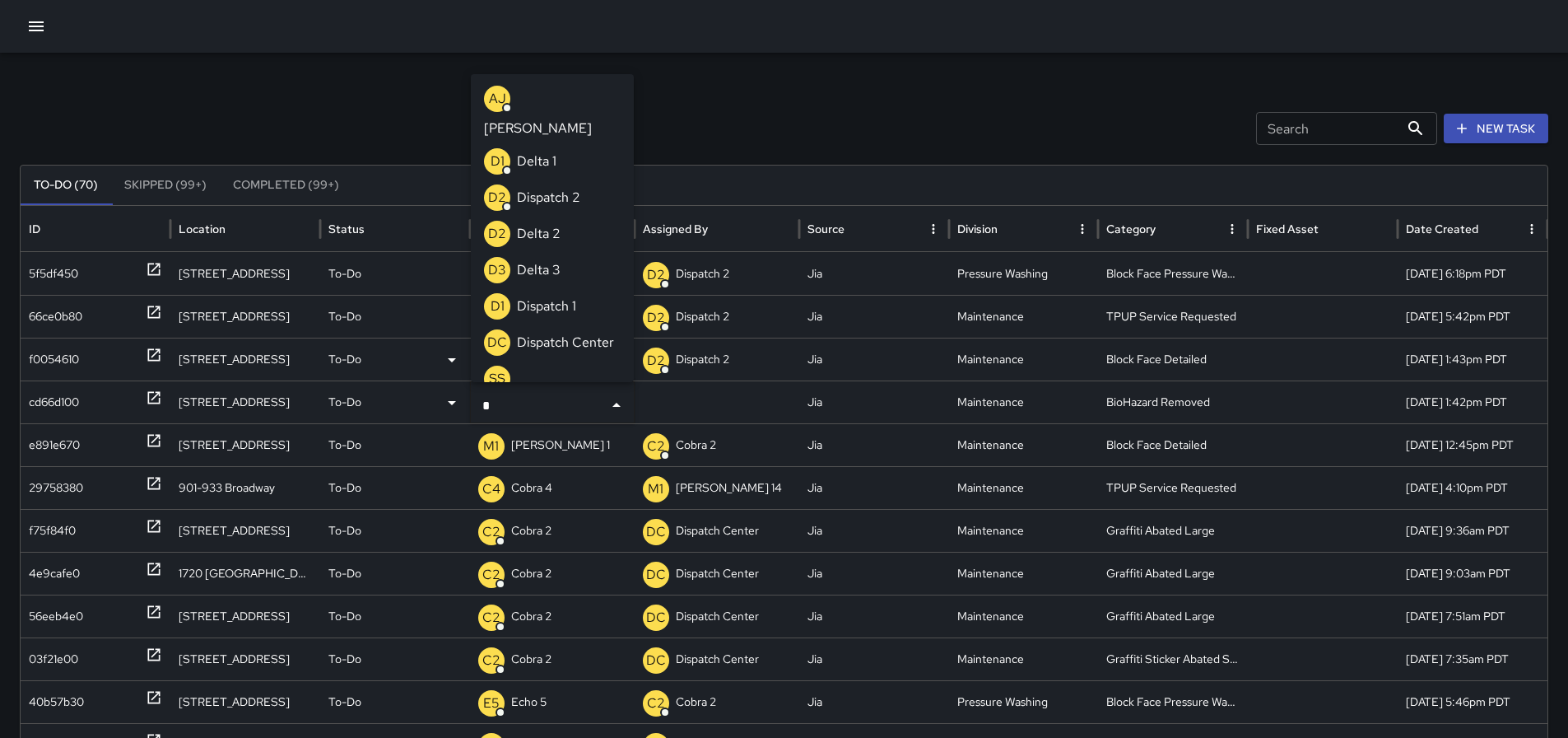
type input "**"
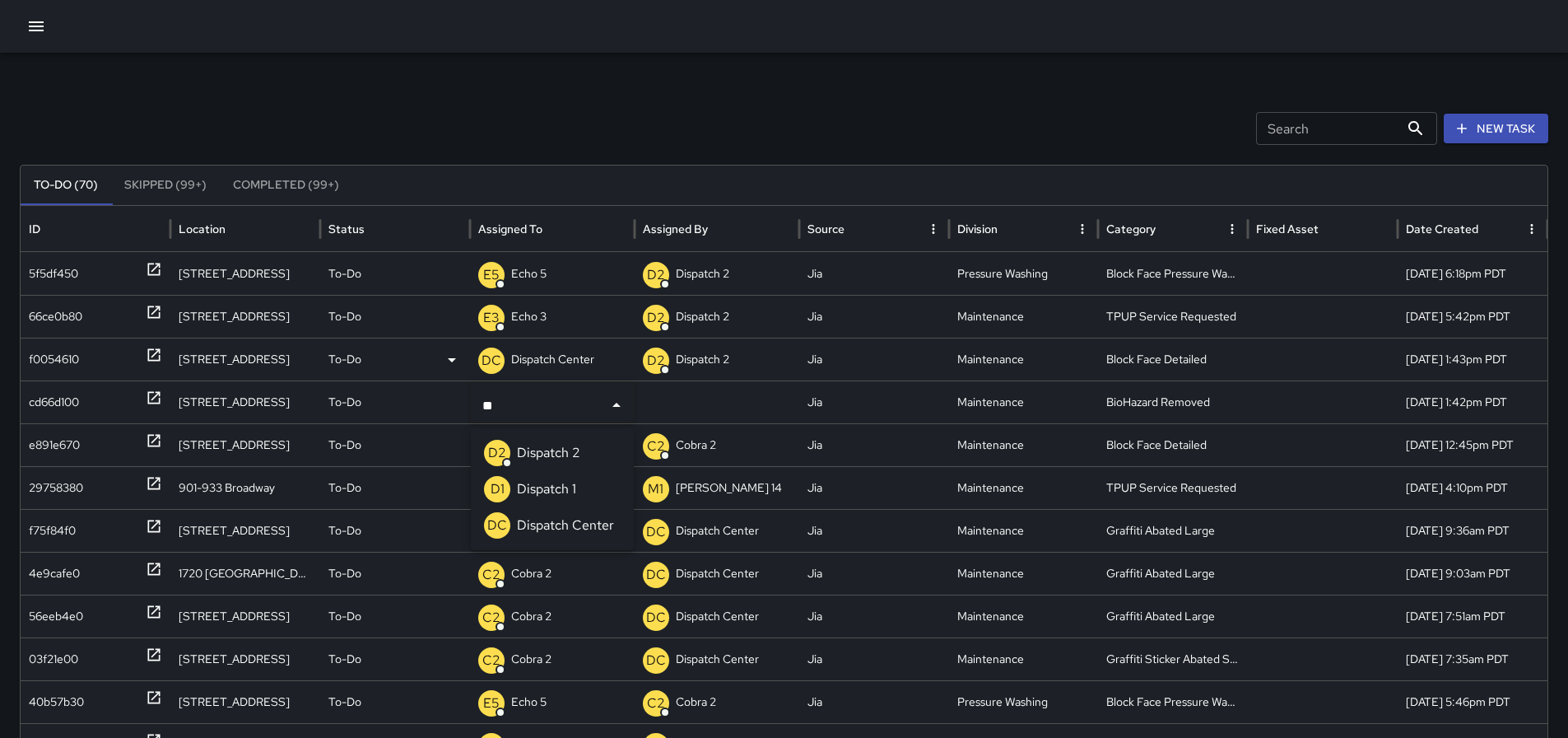
click at [562, 519] on p "Dispatch Center" at bounding box center [566, 525] width 97 height 20
click at [39, 19] on icon "button" at bounding box center [36, 26] width 20 height 20
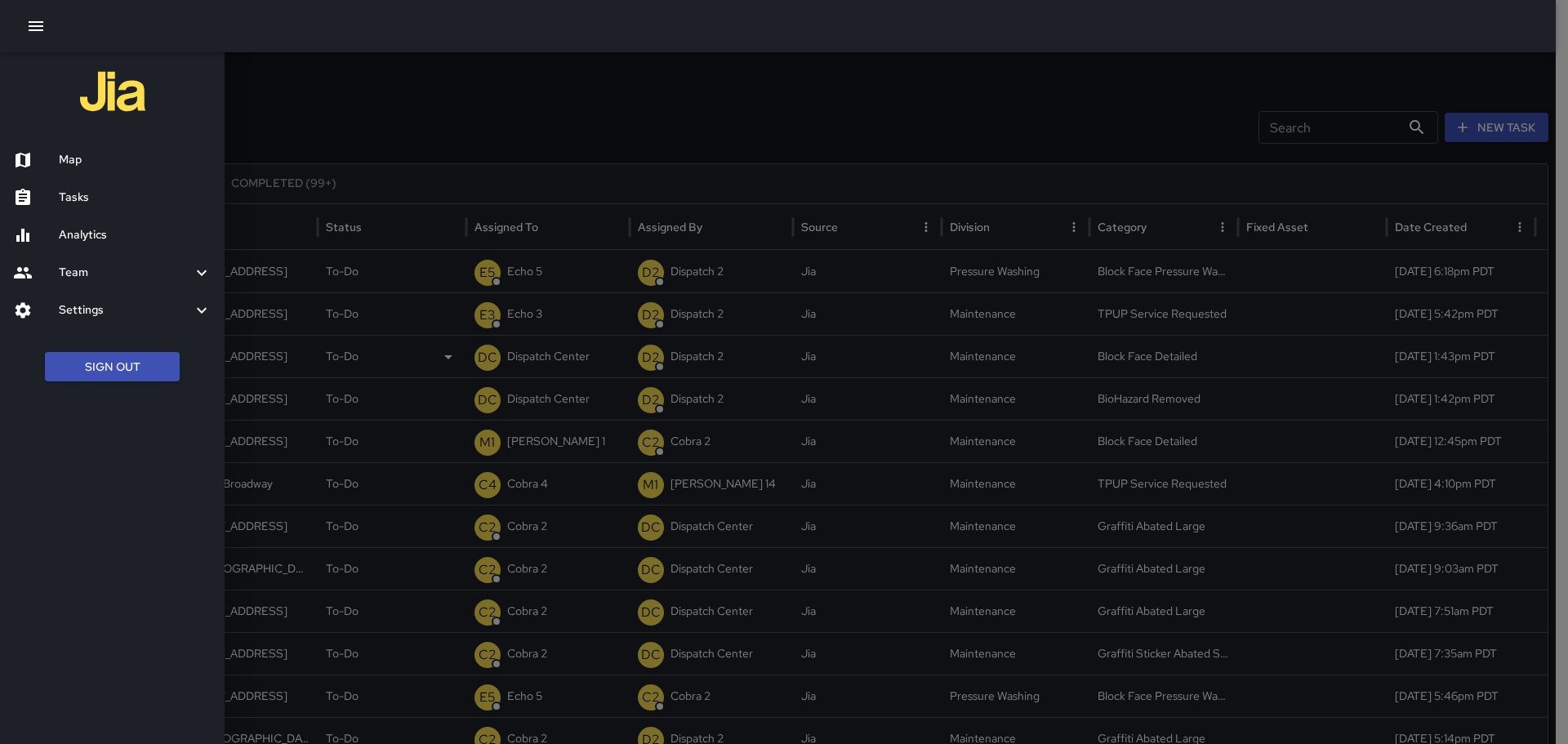
click at [118, 365] on button "Sign Out" at bounding box center [112, 367] width 135 height 30
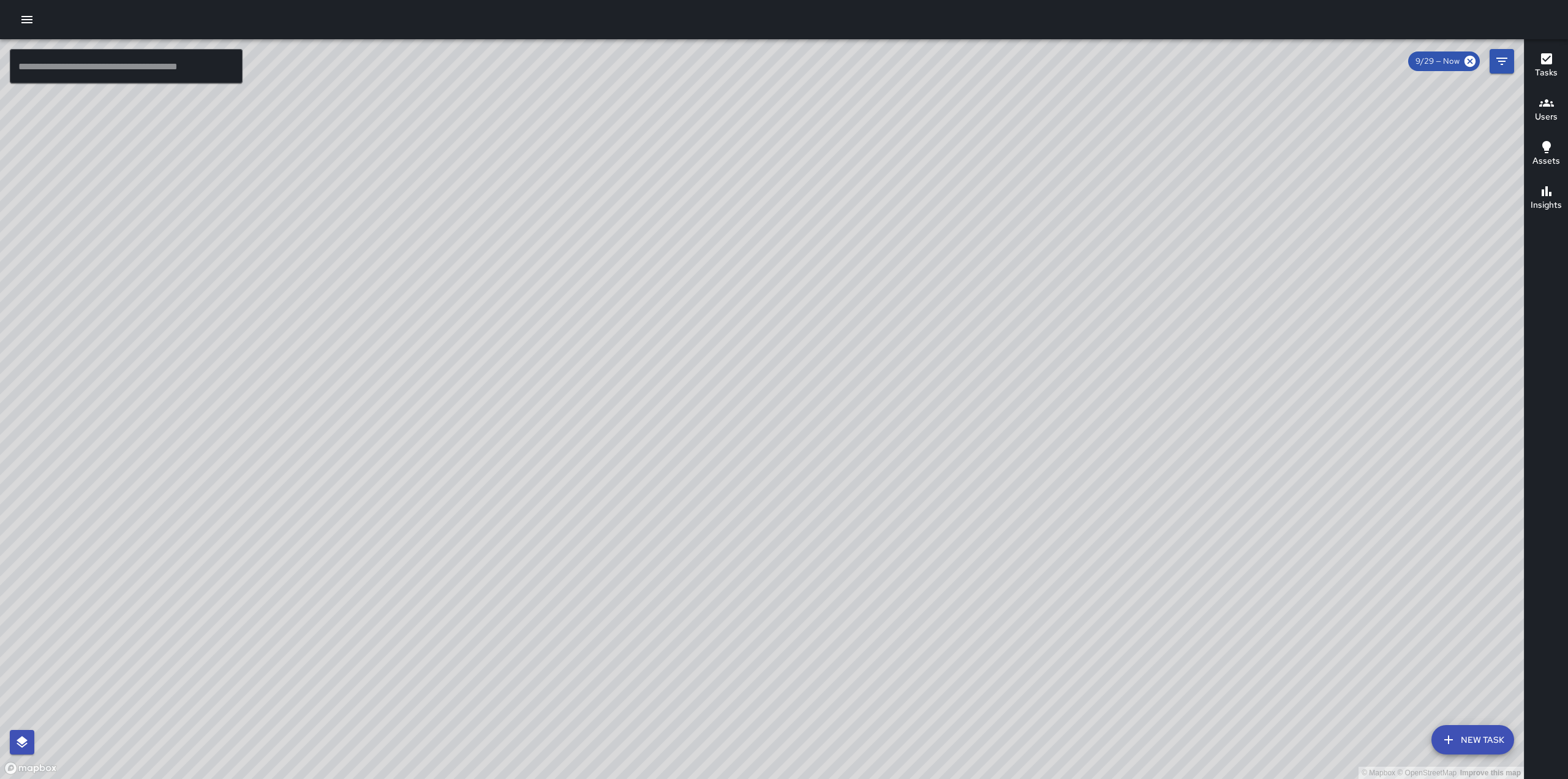
drag, startPoint x: 774, startPoint y: 464, endPoint x: 1139, endPoint y: 331, distance: 388.5
click at [1139, 331] on div "© Mapbox © OpenStreetMap Improve this map" at bounding box center [762, 409] width 1524 height 740
drag, startPoint x: 955, startPoint y: 330, endPoint x: 947, endPoint y: 402, distance: 72.4
click at [947, 402] on div "© Mapbox © OpenStreetMap Improve this map" at bounding box center [762, 409] width 1524 height 740
drag, startPoint x: 927, startPoint y: 397, endPoint x: 863, endPoint y: 671, distance: 281.4
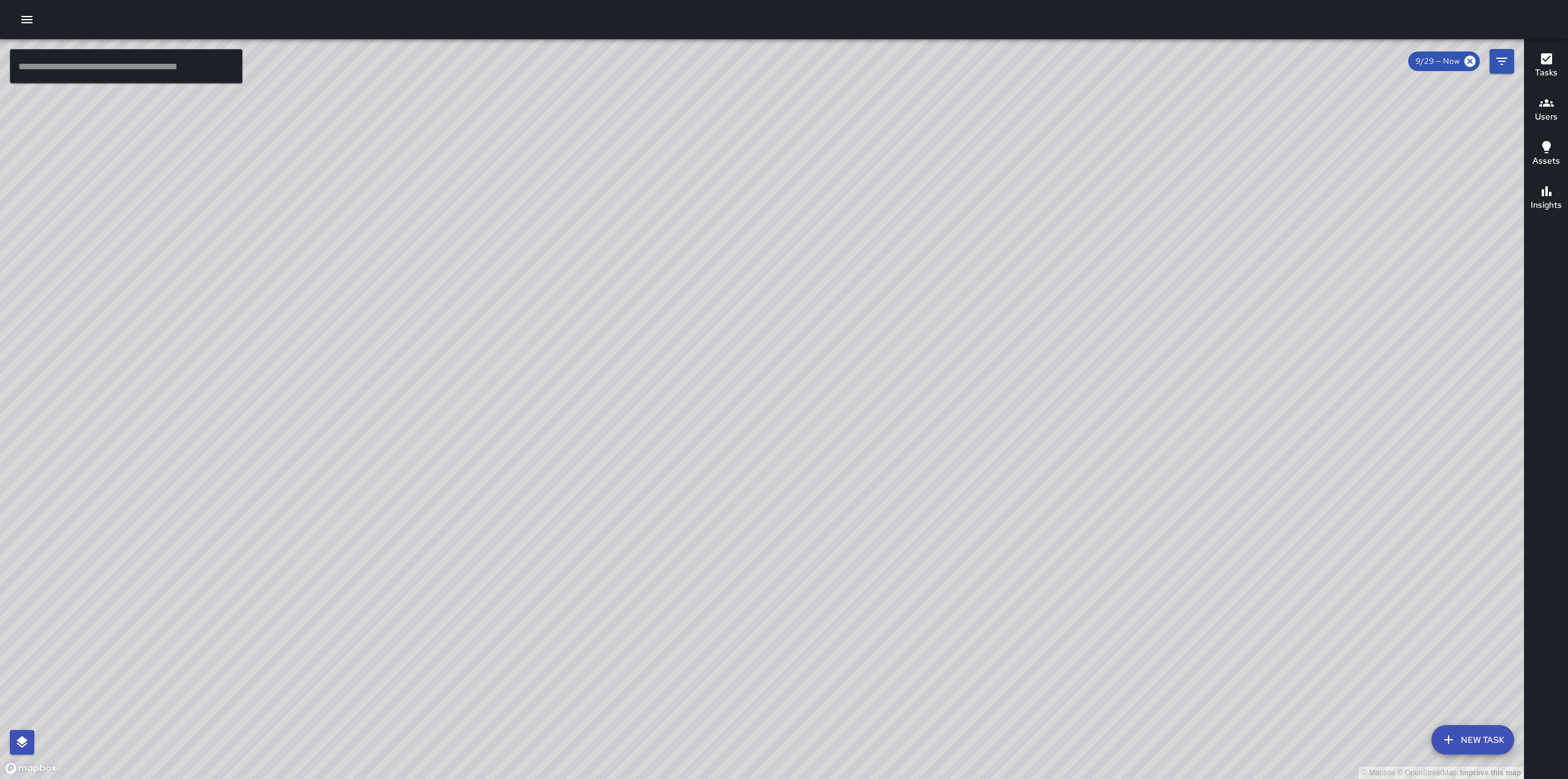
click at [863, 671] on div "© Mapbox © OpenStreetMap Improve this map" at bounding box center [762, 409] width 1524 height 740
